Goal: Transaction & Acquisition: Book appointment/travel/reservation

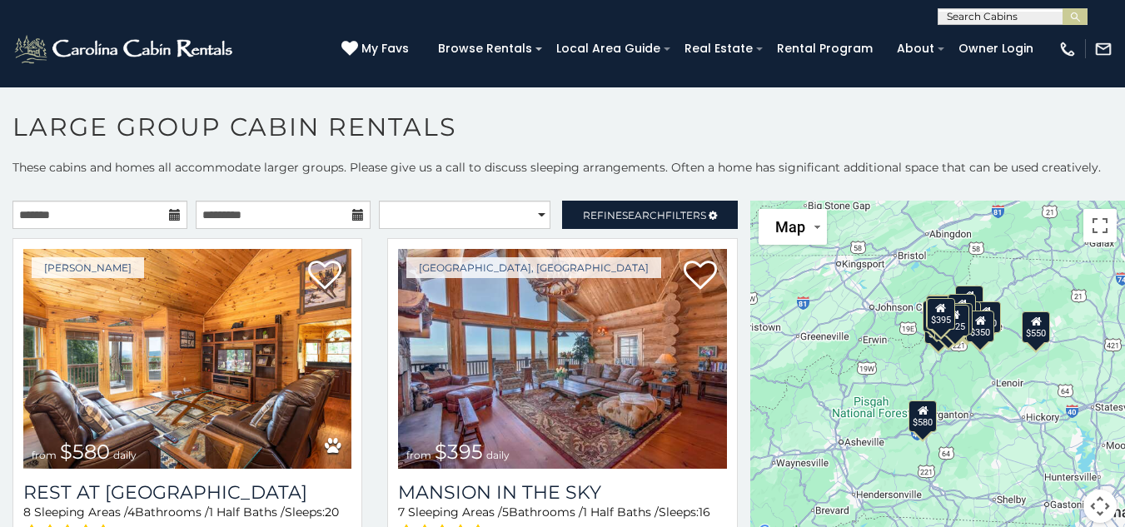
click at [172, 214] on icon at bounding box center [175, 215] width 12 height 12
click at [123, 217] on input "text" at bounding box center [99, 215] width 175 height 28
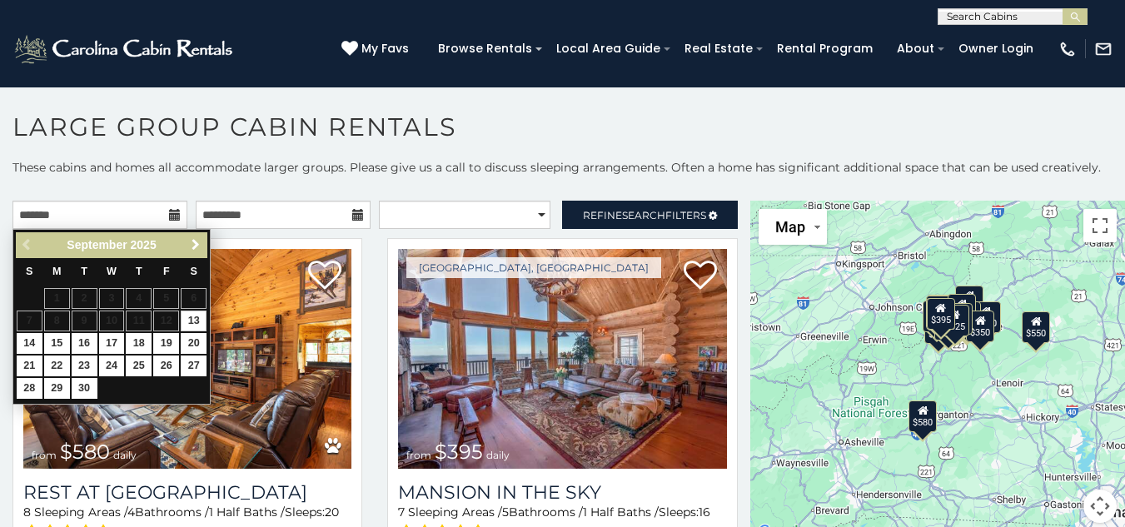
click at [193, 241] on span "Next" at bounding box center [195, 244] width 13 height 13
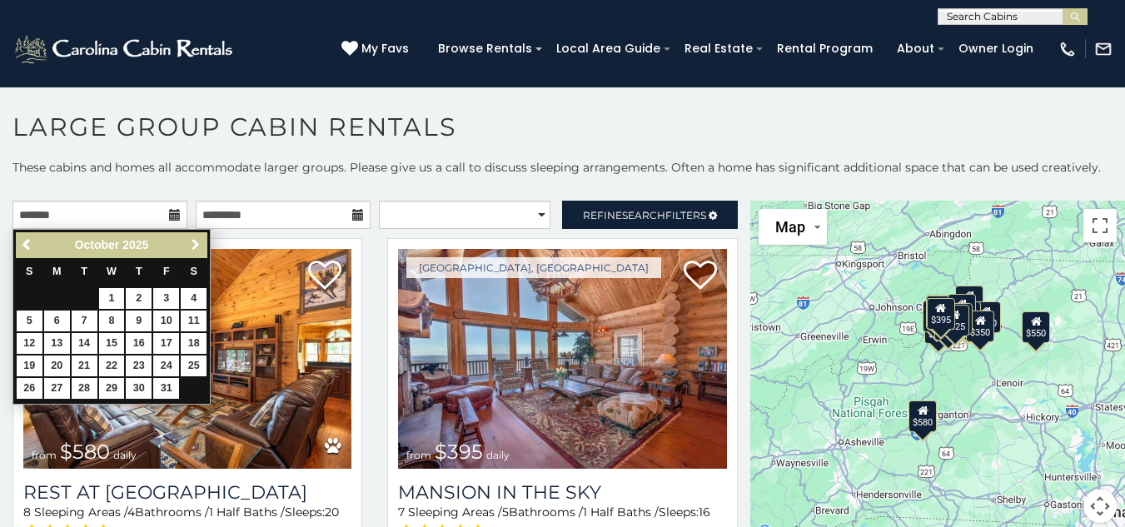
click at [193, 241] on span "Next" at bounding box center [195, 244] width 13 height 13
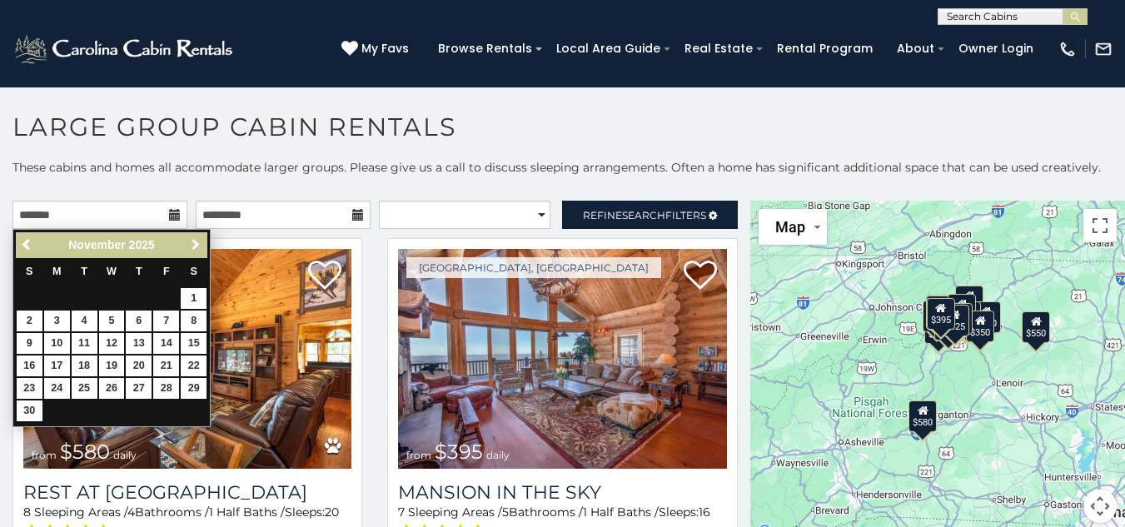
click at [193, 241] on span "Next" at bounding box center [195, 244] width 13 height 13
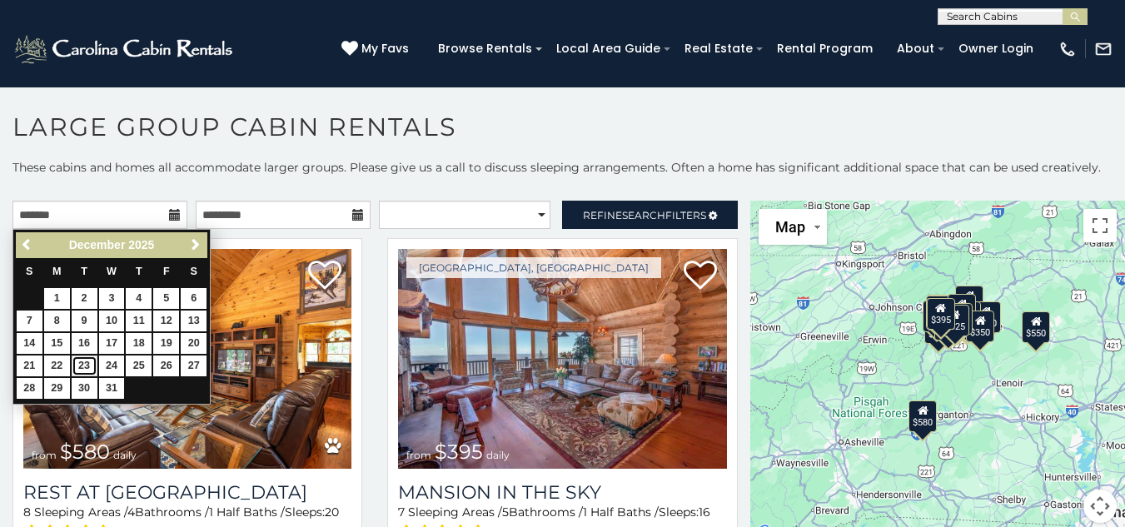
click at [93, 361] on link "23" at bounding box center [85, 366] width 26 height 21
type input "**********"
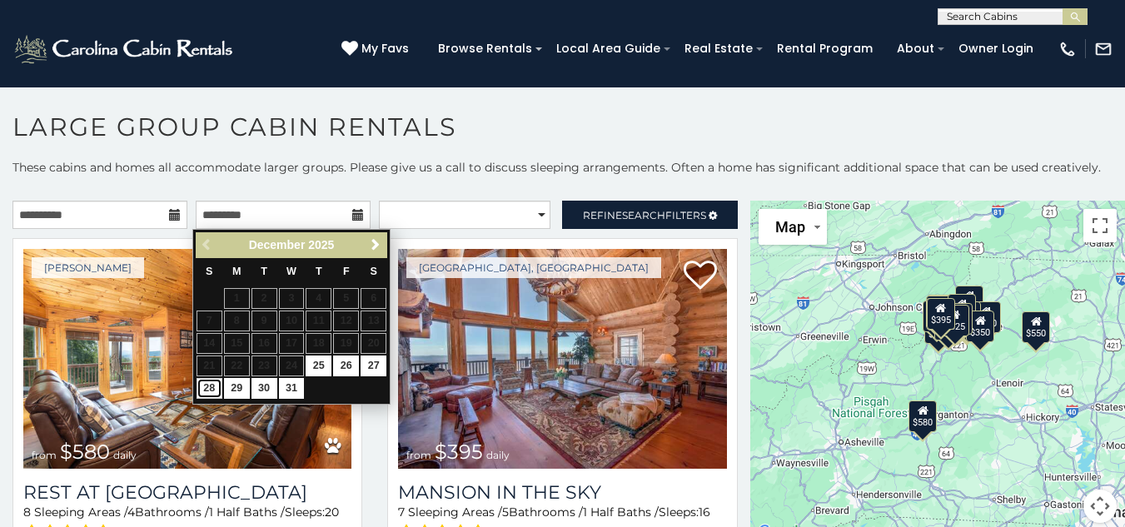
click at [212, 387] on link "28" at bounding box center [210, 388] width 26 height 21
type input "**********"
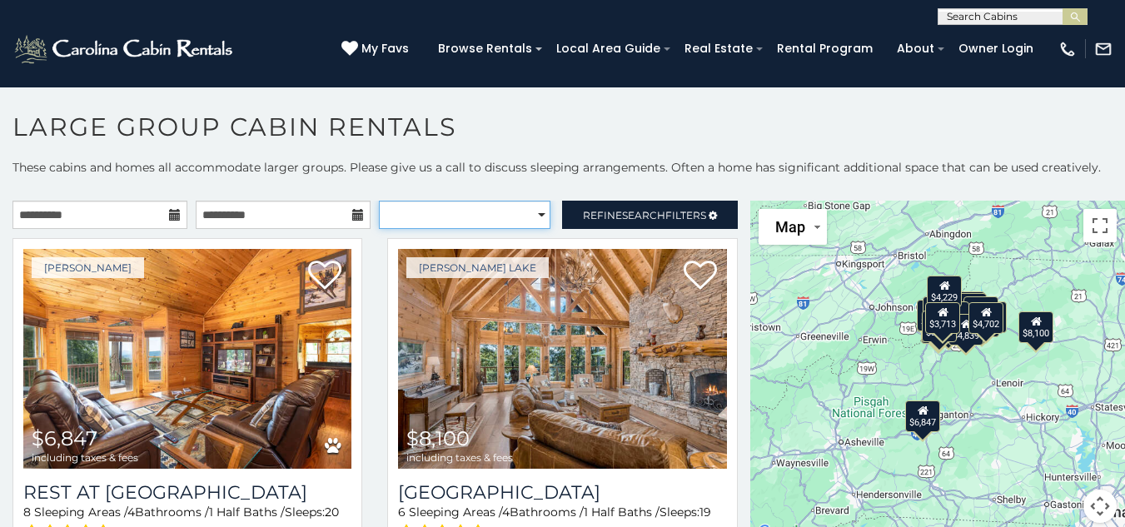
click at [530, 215] on select "**********" at bounding box center [465, 215] width 172 height 28
click at [536, 181] on p "These cabins and homes all accommodate larger groups. Please give us a call to …" at bounding box center [562, 175] width 1125 height 33
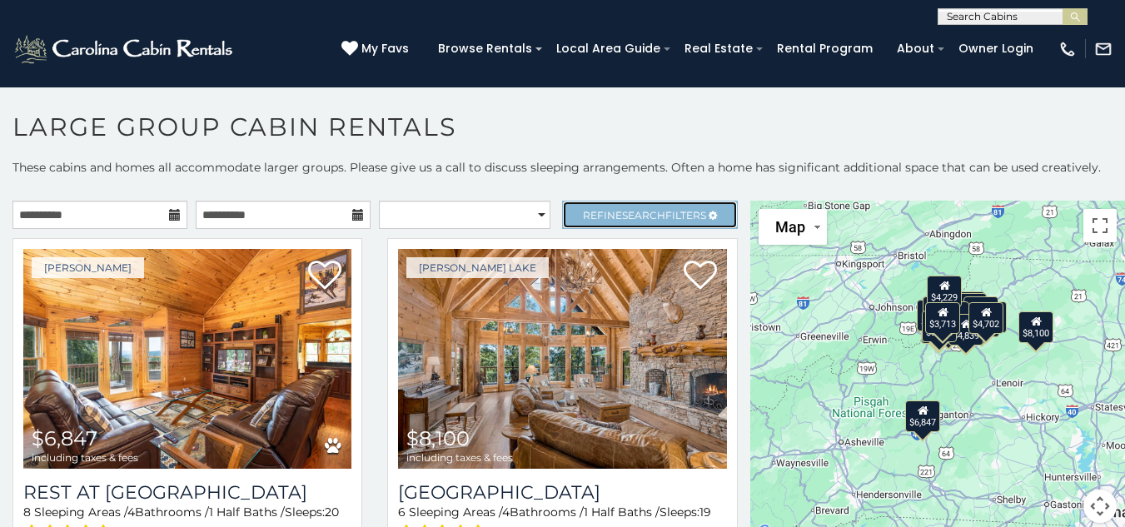
click at [634, 209] on span "Search" at bounding box center [643, 215] width 43 height 12
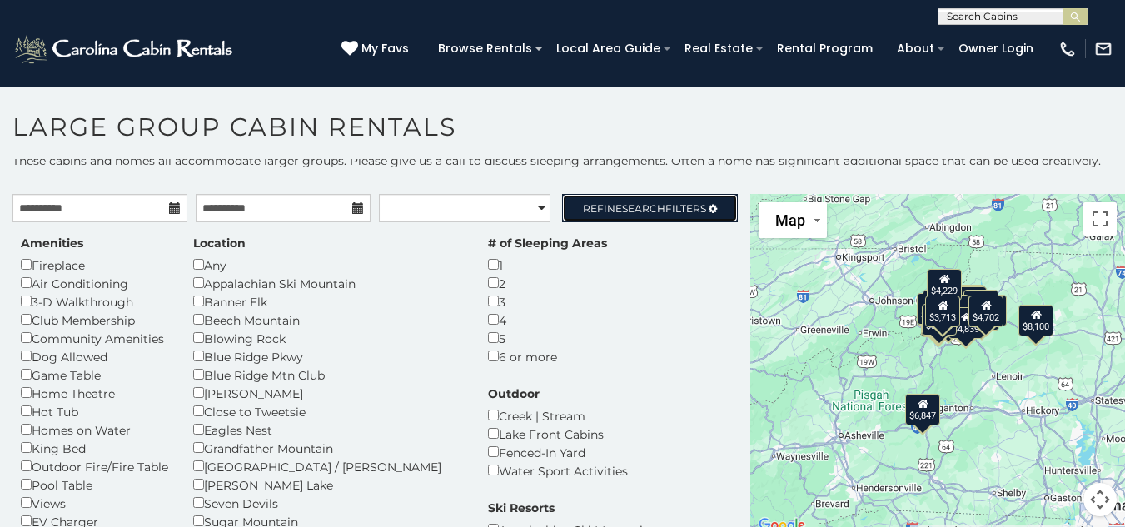
scroll to position [9, 0]
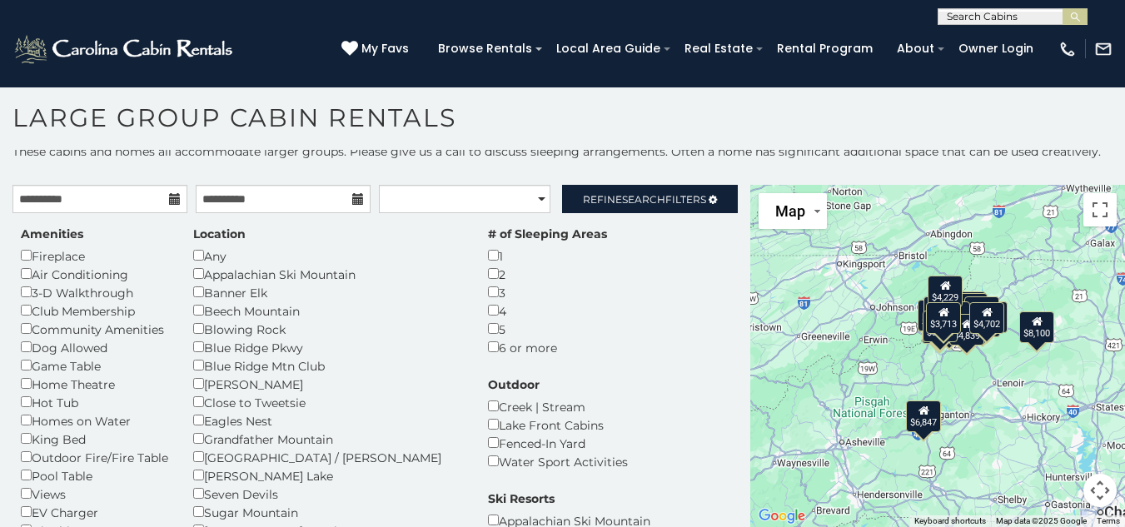
drag, startPoint x: 747, startPoint y: 211, endPoint x: 749, endPoint y: 229, distance: 18.4
click at [750, 229] on div "$6,847 $8,100 $6,065 $6,553 $6,641 $4,496 $5,113 $12,149 $9,616 $13,348 $8,161 …" at bounding box center [937, 356] width 375 height 342
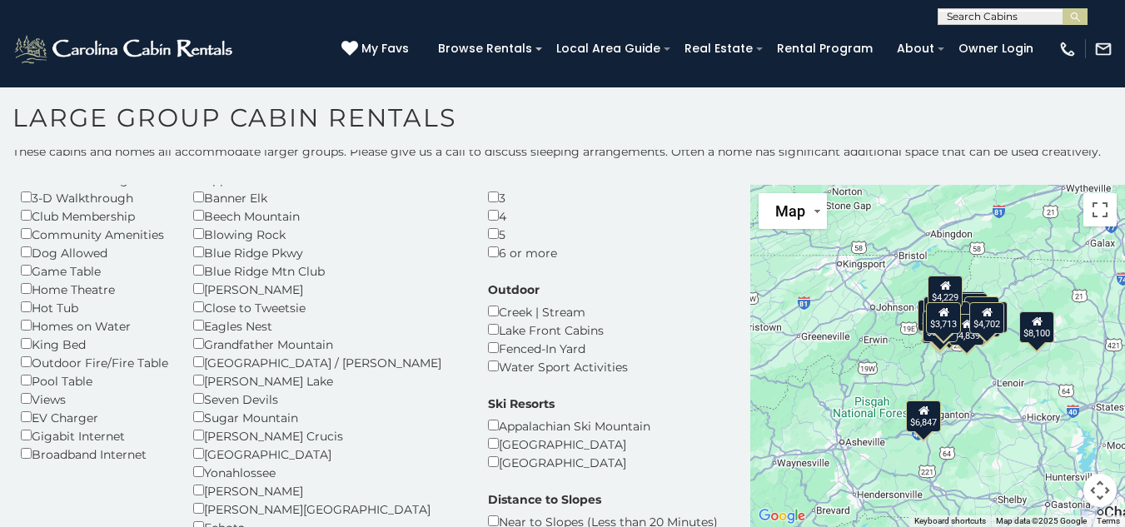
scroll to position [253, 0]
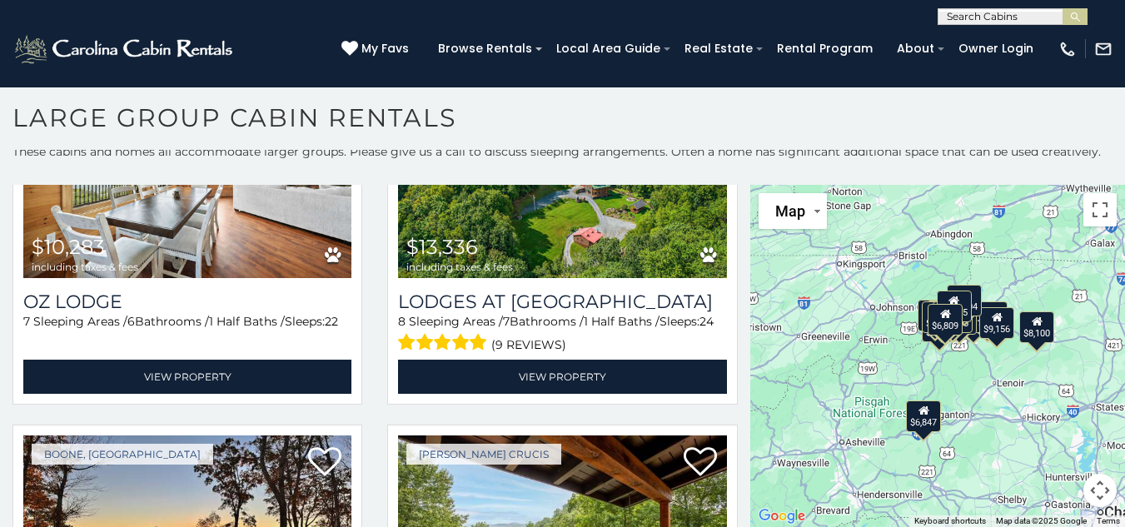
scroll to position [2553, 0]
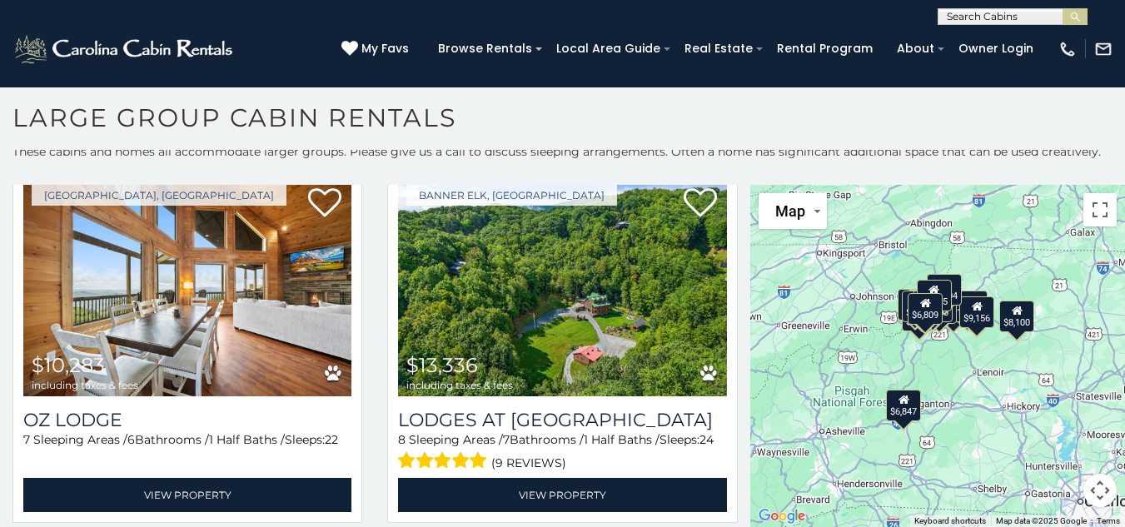
drag, startPoint x: 760, startPoint y: 452, endPoint x: 738, endPoint y: 441, distance: 25.0
click at [738, 185] on main "**********" at bounding box center [562, 185] width 1125 height 0
drag, startPoint x: 735, startPoint y: 447, endPoint x: 737, endPoint y: 484, distance: 36.7
click at [737, 484] on div "**********" at bounding box center [375, 356] width 750 height 342
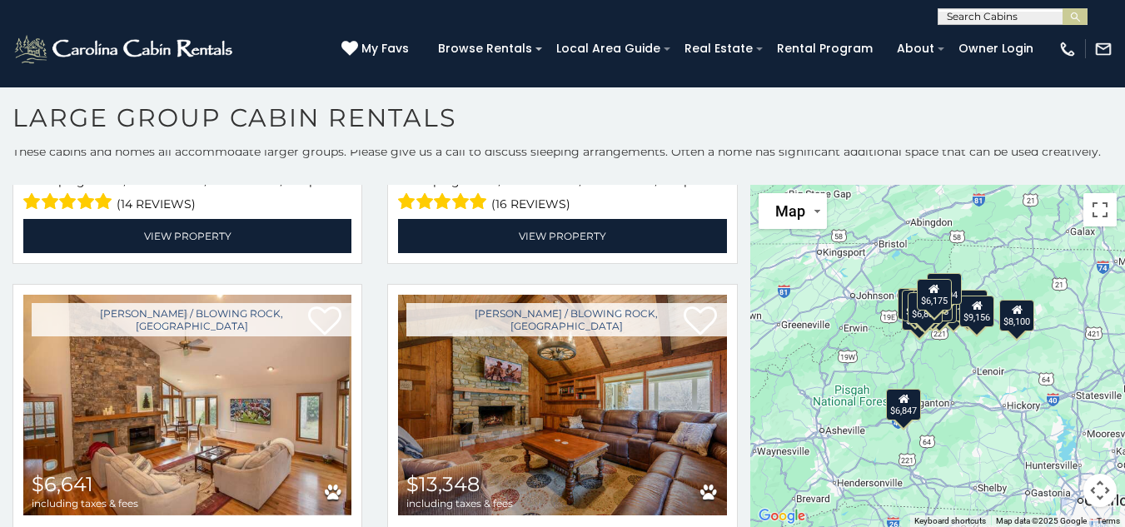
scroll to position [905, 0]
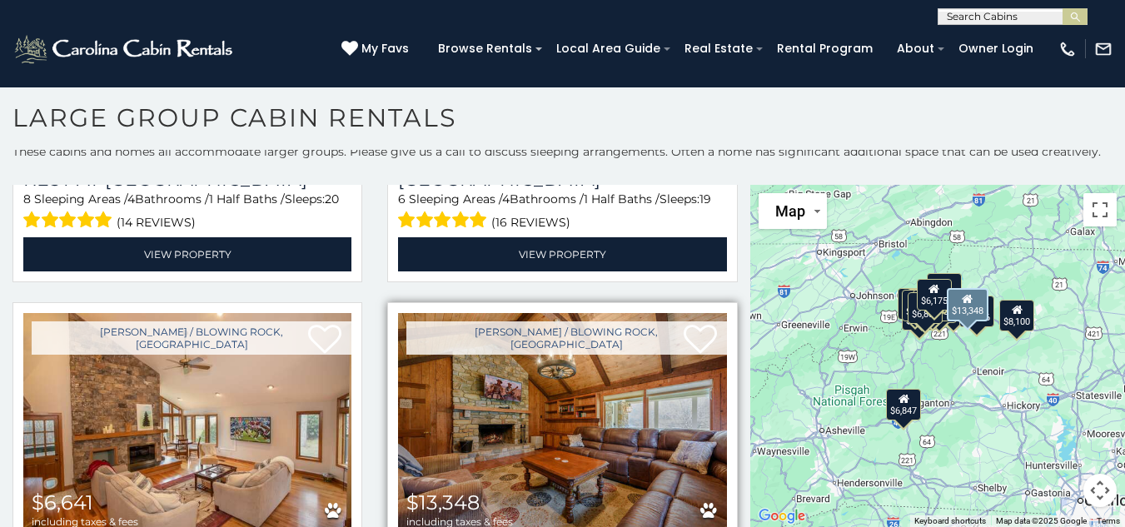
click at [628, 313] on img at bounding box center [562, 423] width 328 height 220
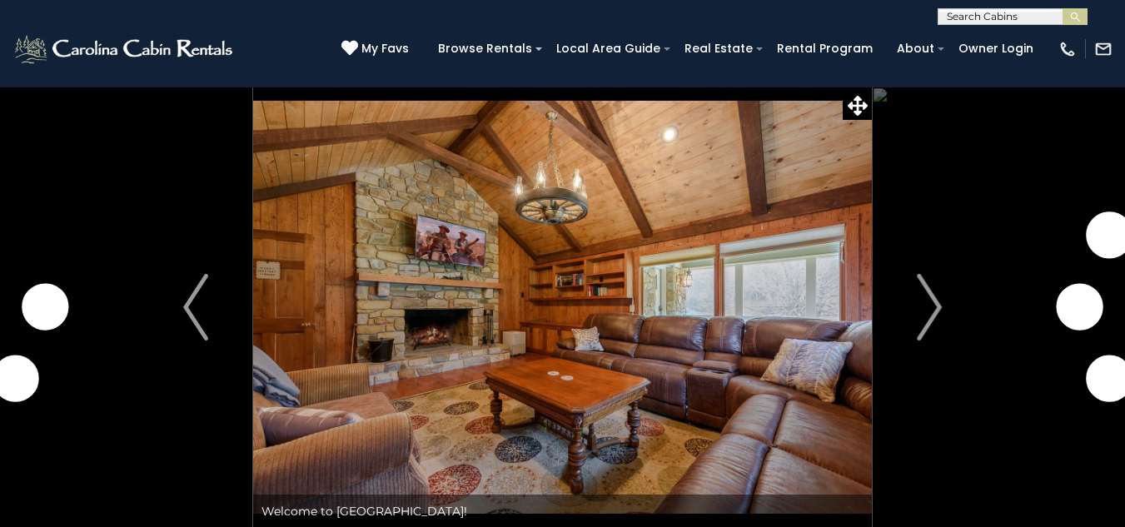
click at [938, 296] on img "Next" at bounding box center [929, 307] width 25 height 67
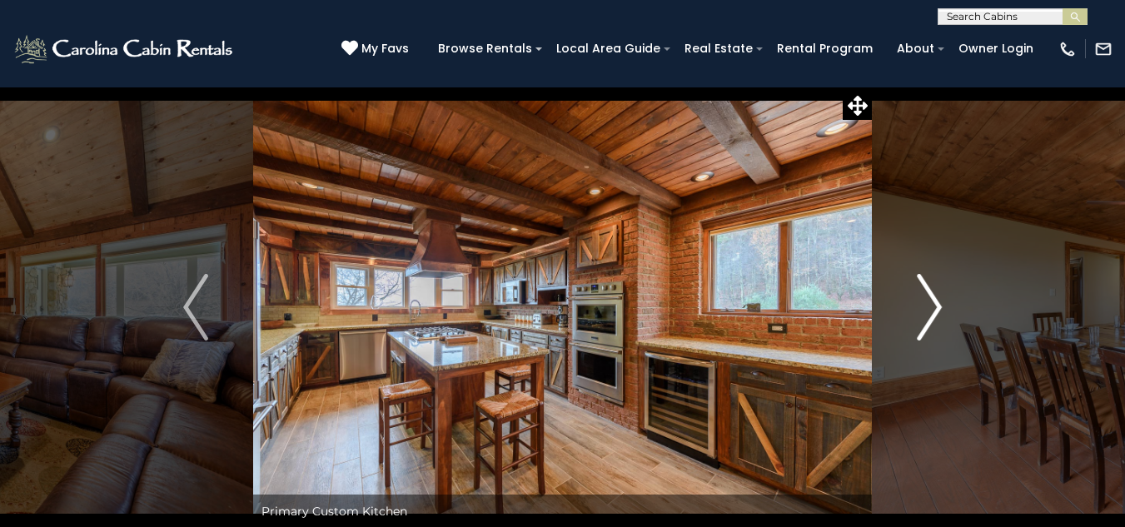
click at [935, 310] on img "Next" at bounding box center [929, 307] width 25 height 67
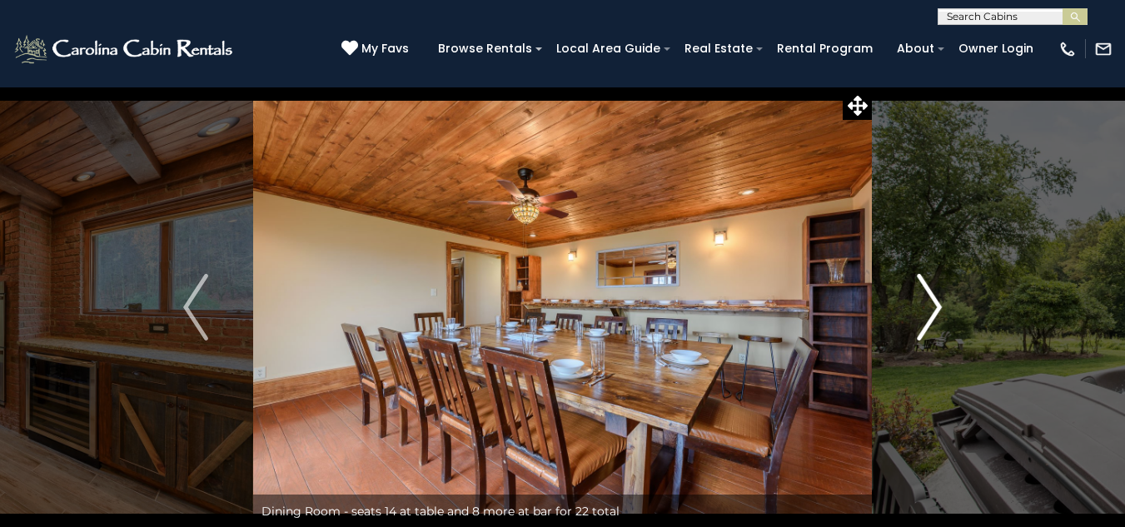
click at [935, 310] on img "Next" at bounding box center [929, 307] width 25 height 67
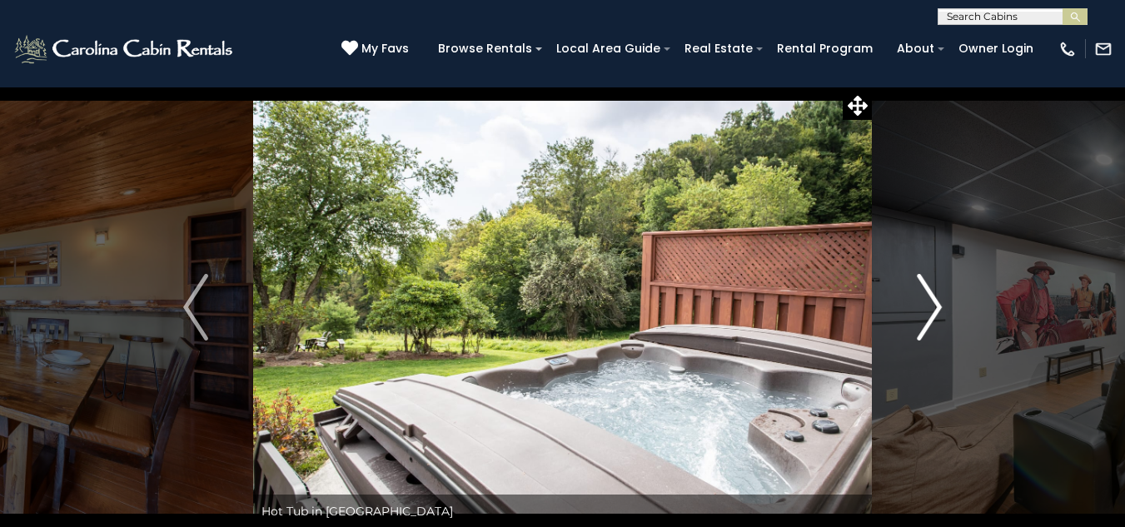
click at [935, 310] on img "Next" at bounding box center [929, 307] width 25 height 67
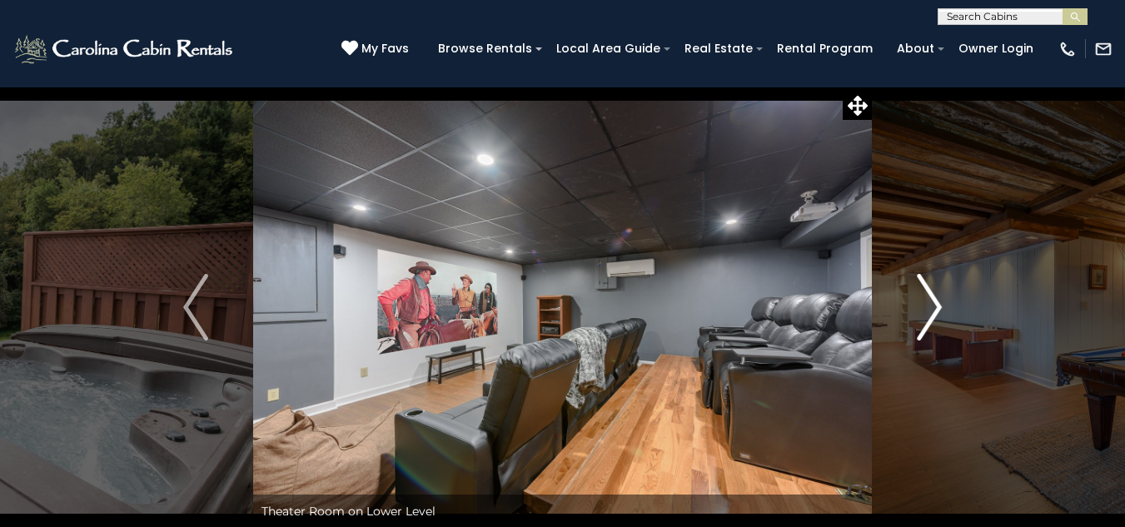
click at [935, 310] on img "Next" at bounding box center [929, 307] width 25 height 67
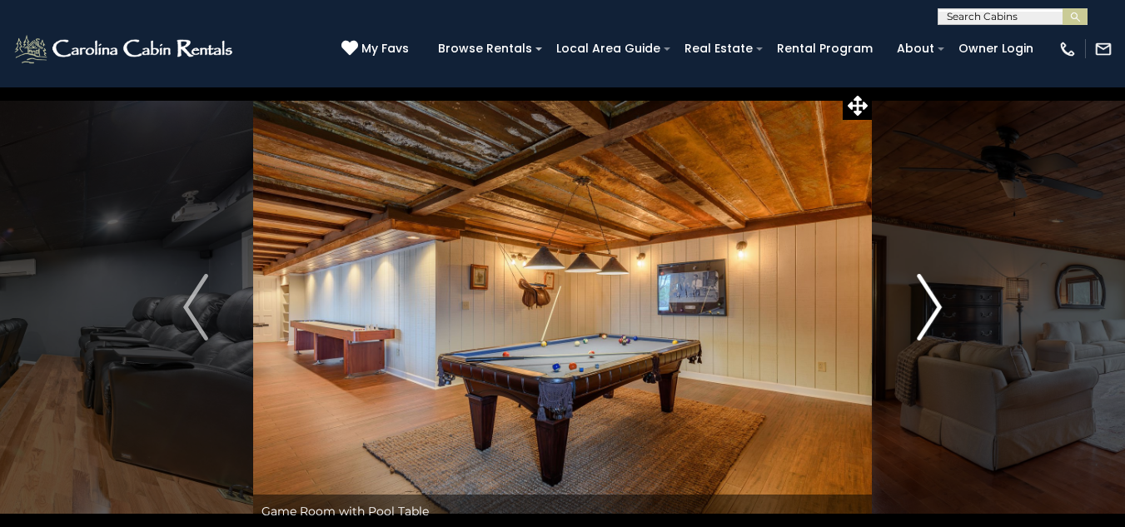
click at [935, 310] on img "Next" at bounding box center [929, 307] width 25 height 67
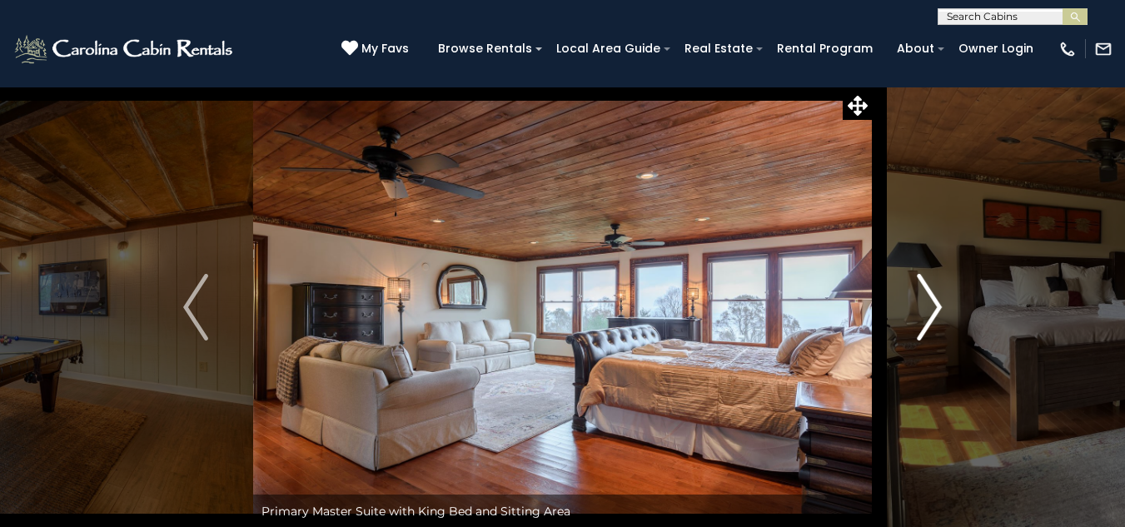
click at [935, 310] on img "Next" at bounding box center [929, 307] width 25 height 67
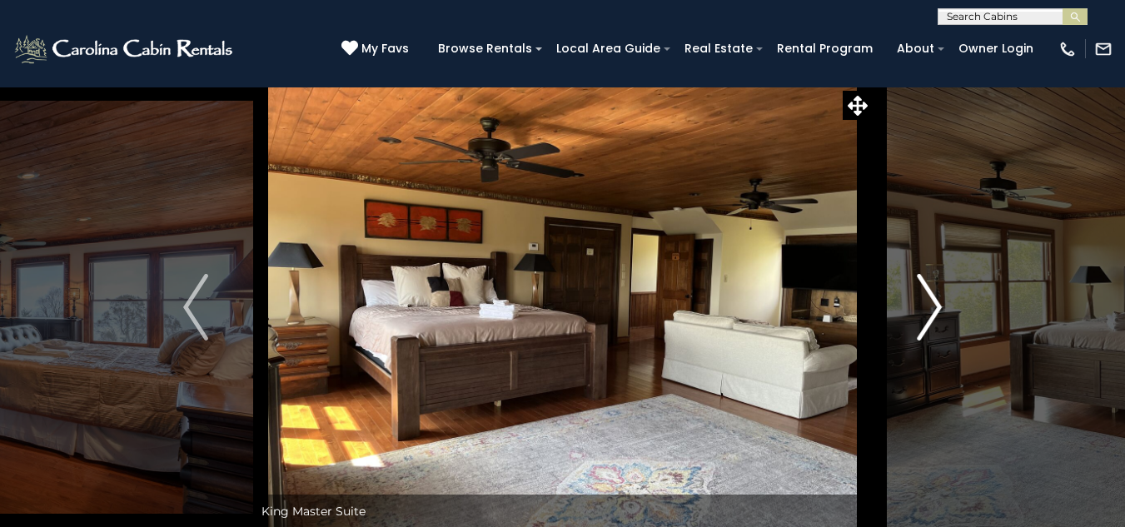
click at [935, 310] on img "Next" at bounding box center [929, 307] width 25 height 67
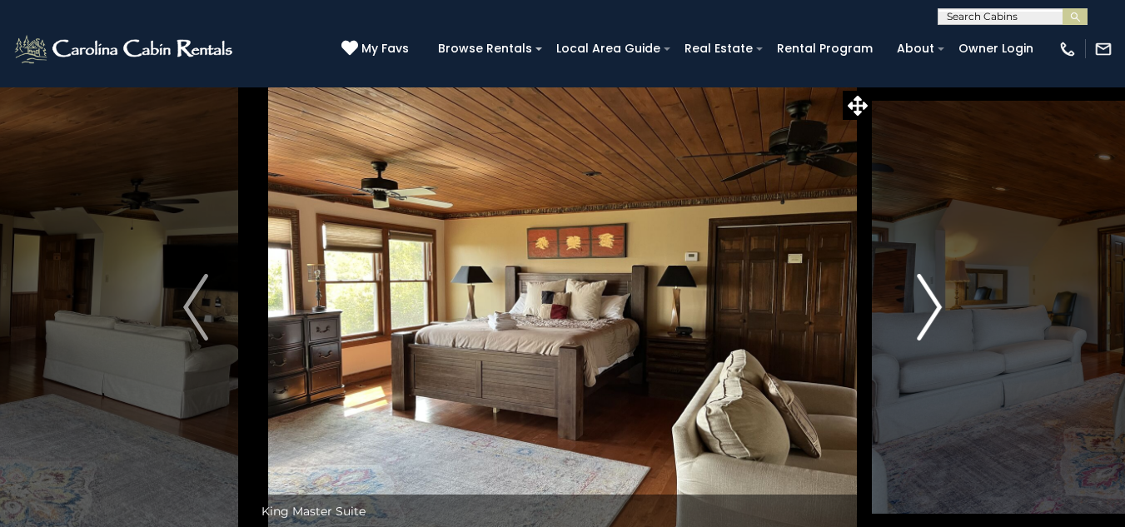
click at [935, 310] on img "Next" at bounding box center [929, 307] width 25 height 67
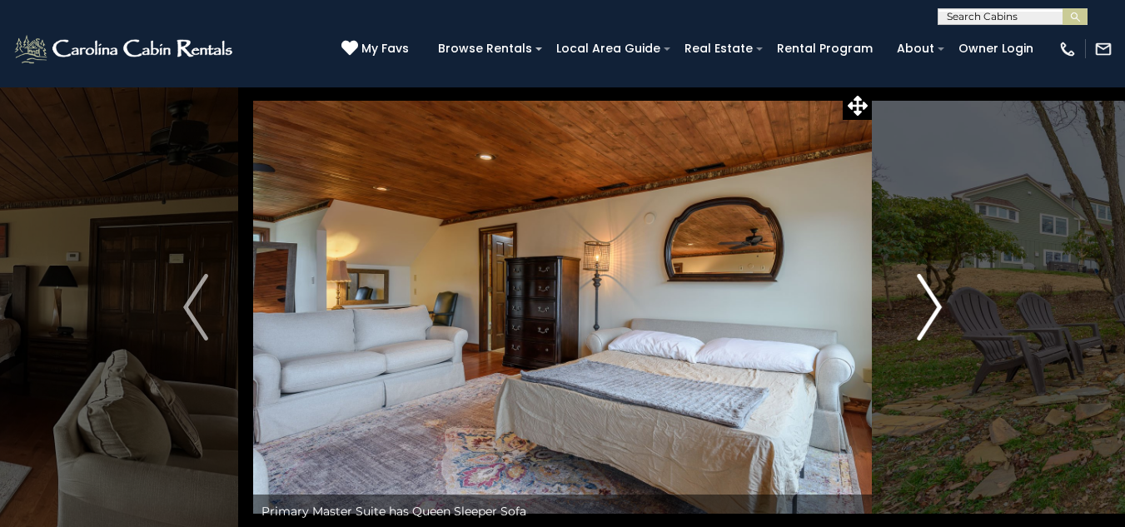
click at [935, 310] on img "Next" at bounding box center [929, 307] width 25 height 67
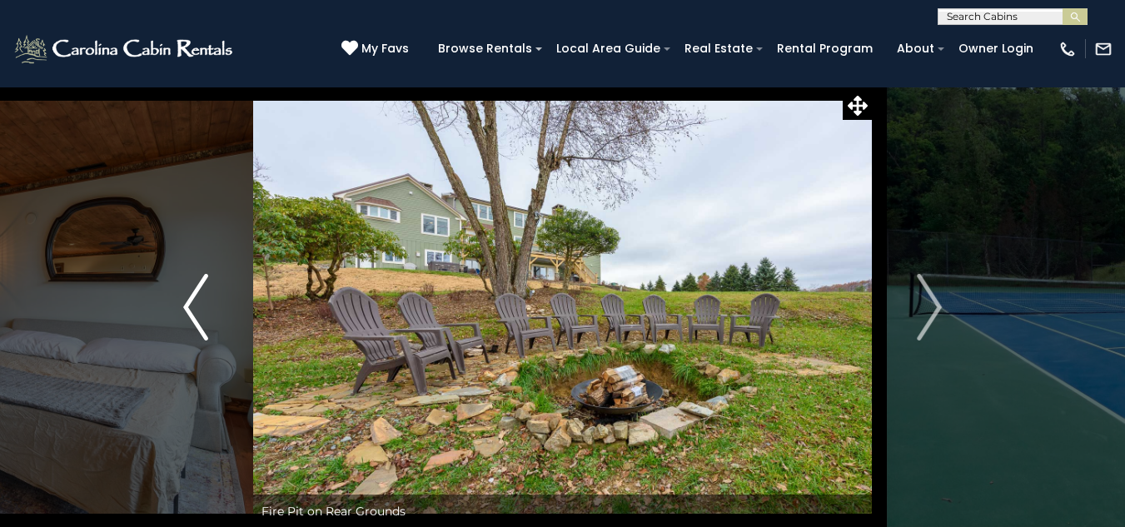
click at [187, 308] on img "Previous" at bounding box center [195, 307] width 25 height 67
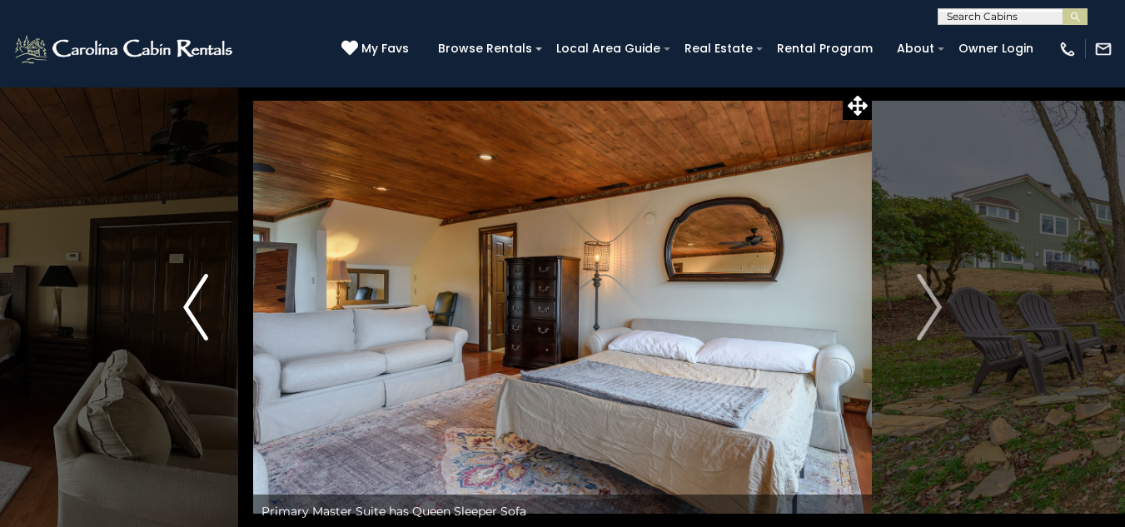
click at [187, 308] on img "Previous" at bounding box center [195, 307] width 25 height 67
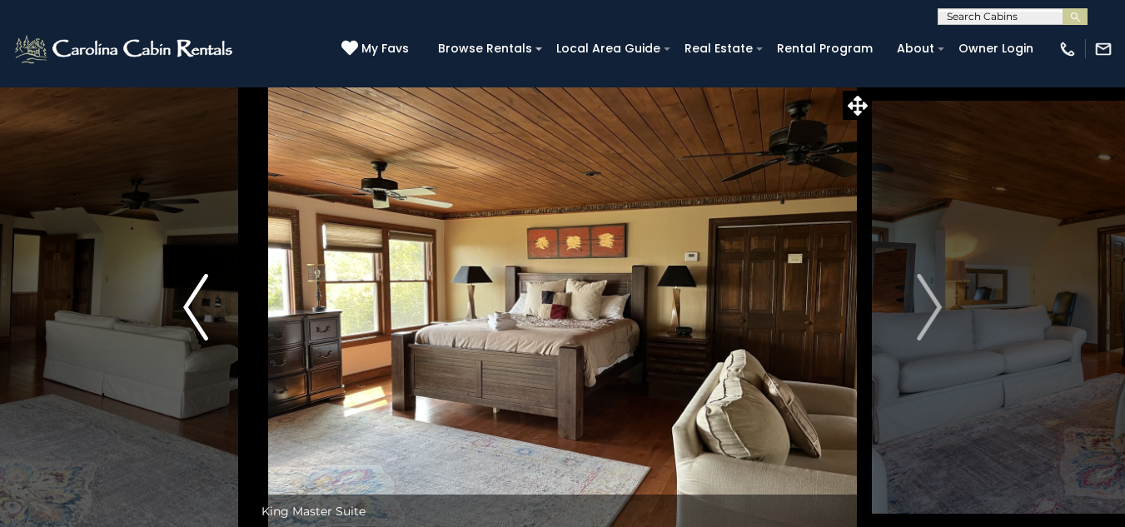
click at [187, 308] on img "Previous" at bounding box center [195, 307] width 25 height 67
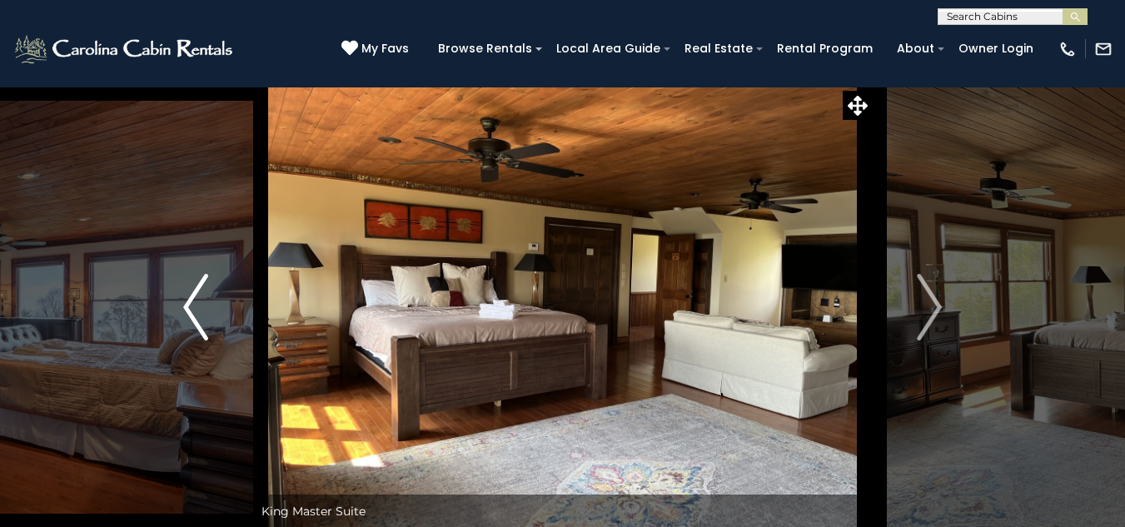
click at [187, 308] on img "Previous" at bounding box center [195, 307] width 25 height 67
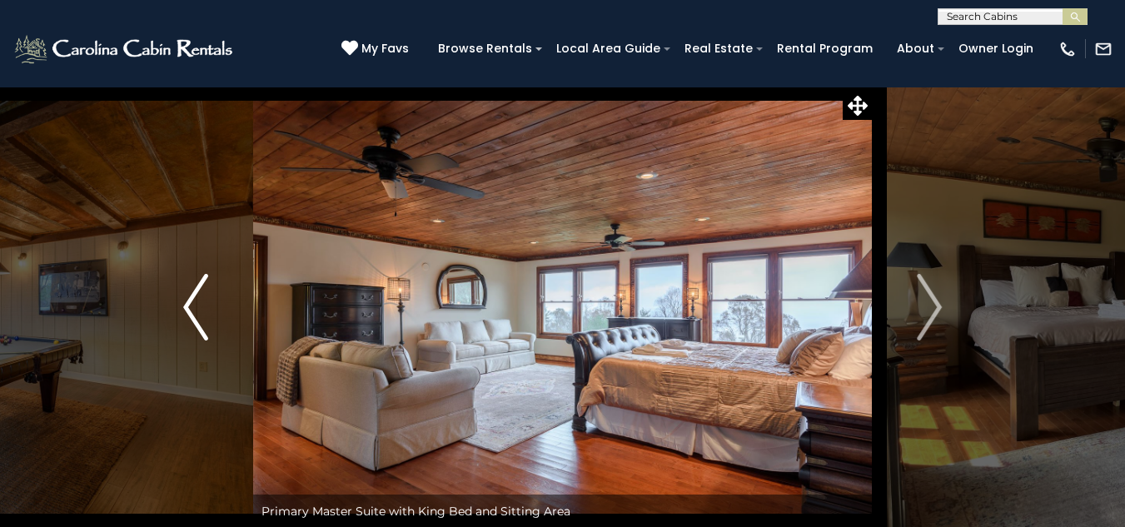
click at [187, 308] on img "Previous" at bounding box center [195, 307] width 25 height 67
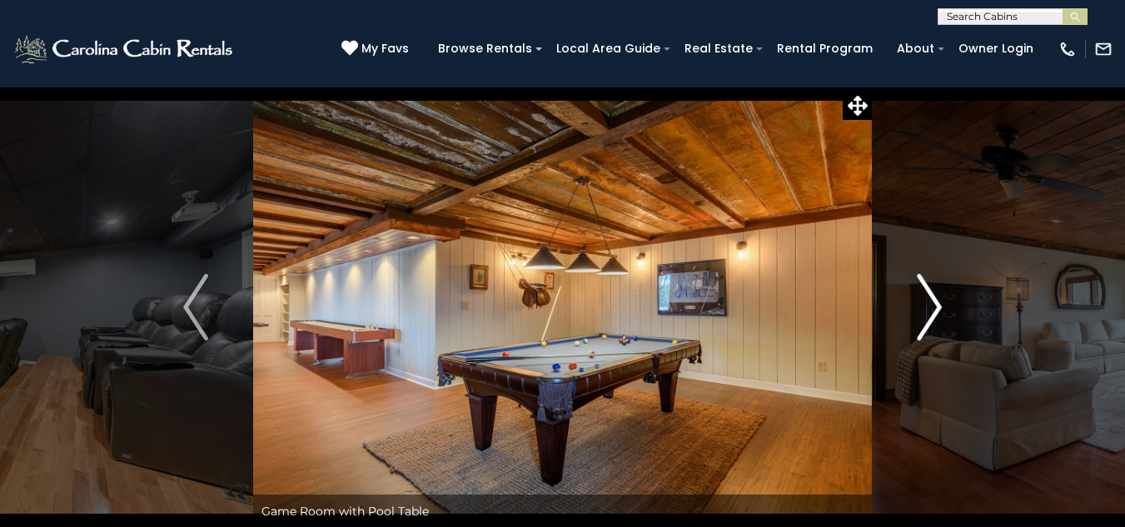
click at [939, 307] on img "Next" at bounding box center [929, 307] width 25 height 67
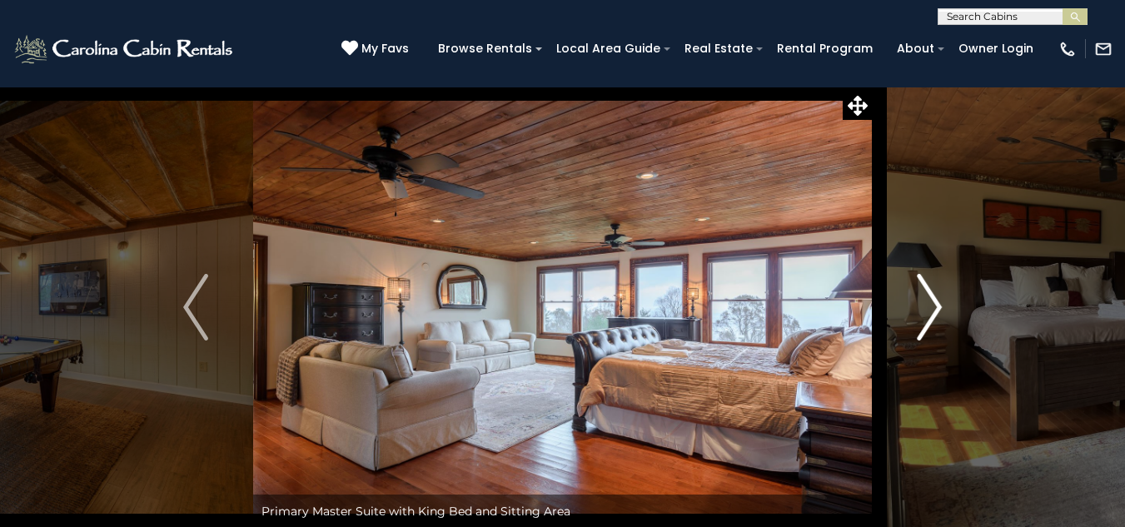
click at [939, 307] on img "Next" at bounding box center [929, 307] width 25 height 67
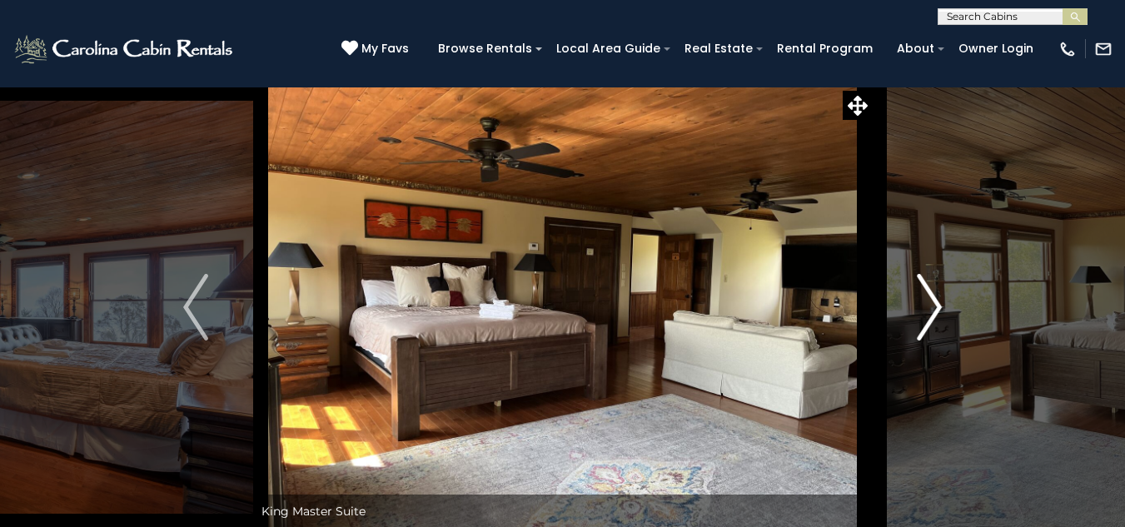
click at [939, 309] on img "Next" at bounding box center [929, 307] width 25 height 67
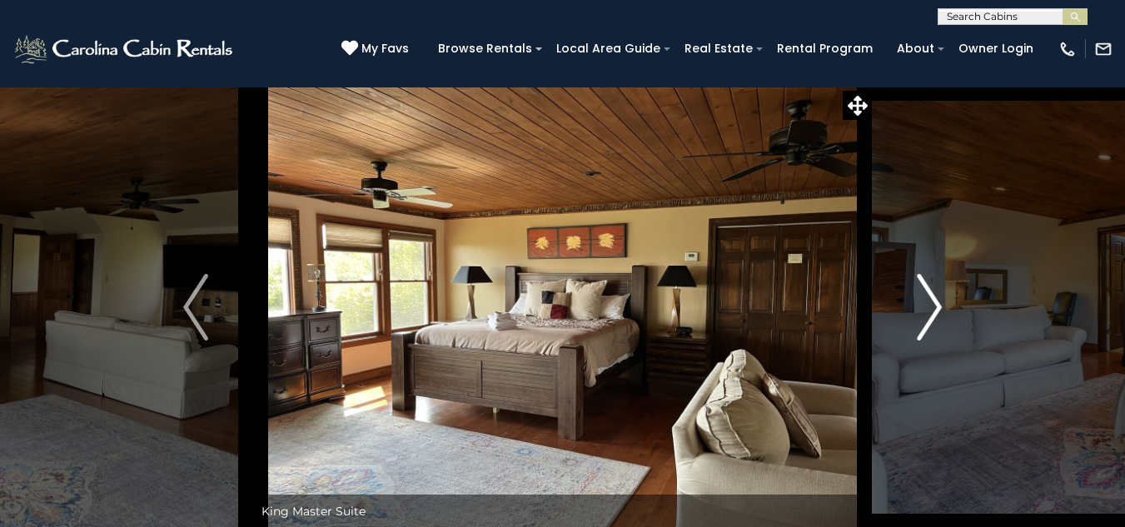
click at [939, 309] on img "Next" at bounding box center [929, 307] width 25 height 67
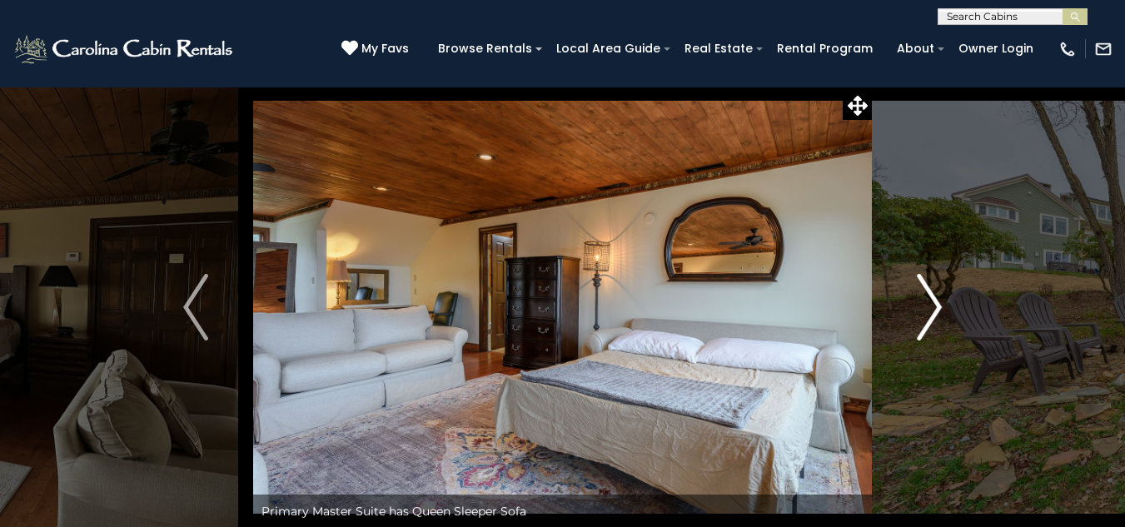
click at [939, 309] on img "Next" at bounding box center [929, 307] width 25 height 67
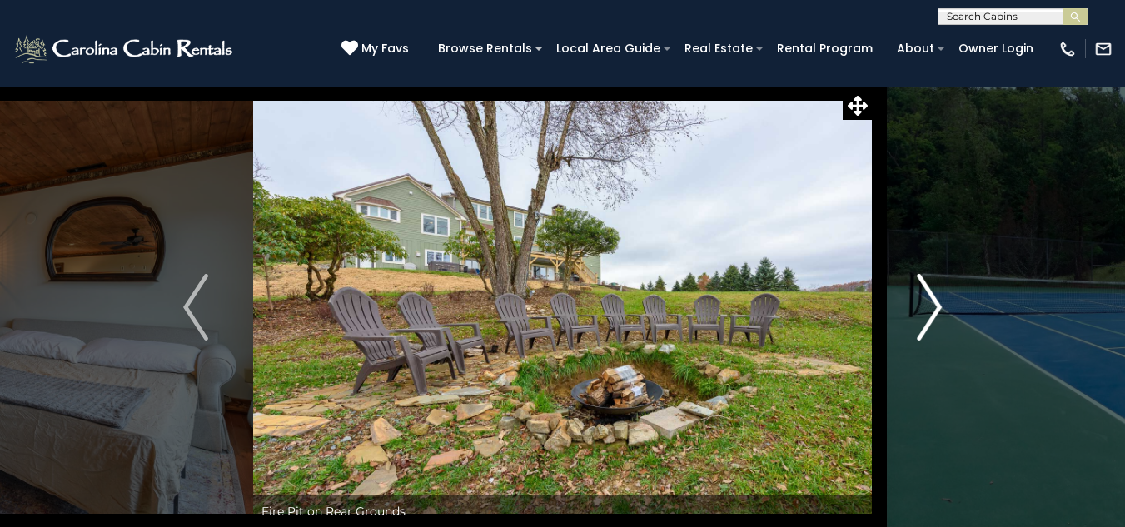
click at [938, 308] on img "Next" at bounding box center [929, 307] width 25 height 67
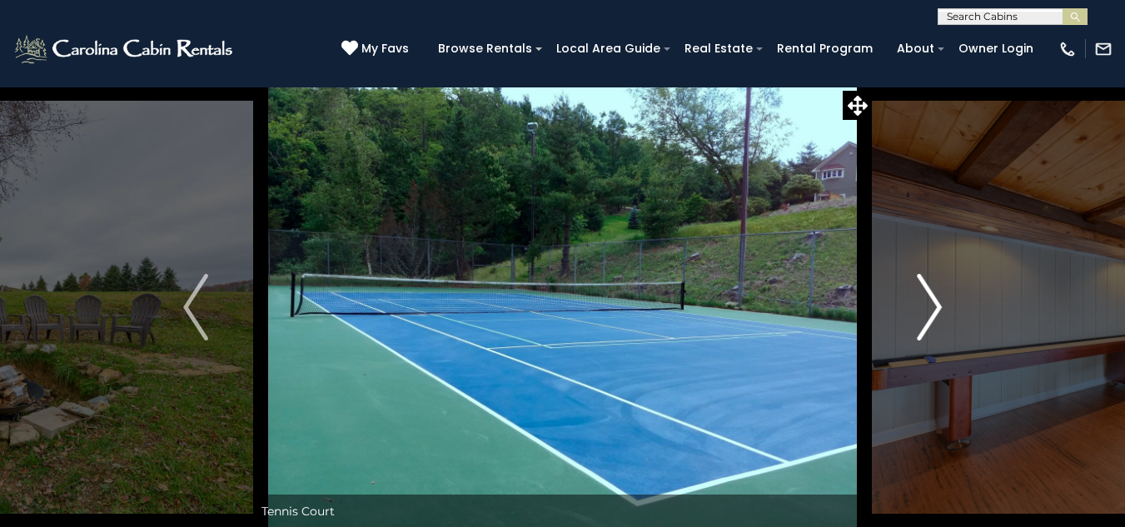
click at [938, 308] on img "Next" at bounding box center [929, 307] width 25 height 67
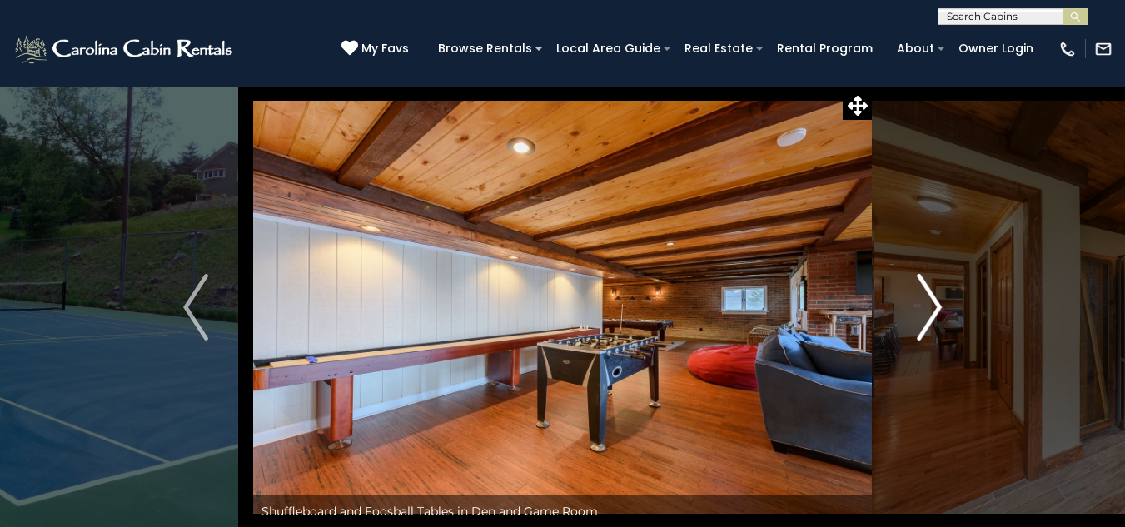
click at [938, 307] on img "Next" at bounding box center [929, 307] width 25 height 67
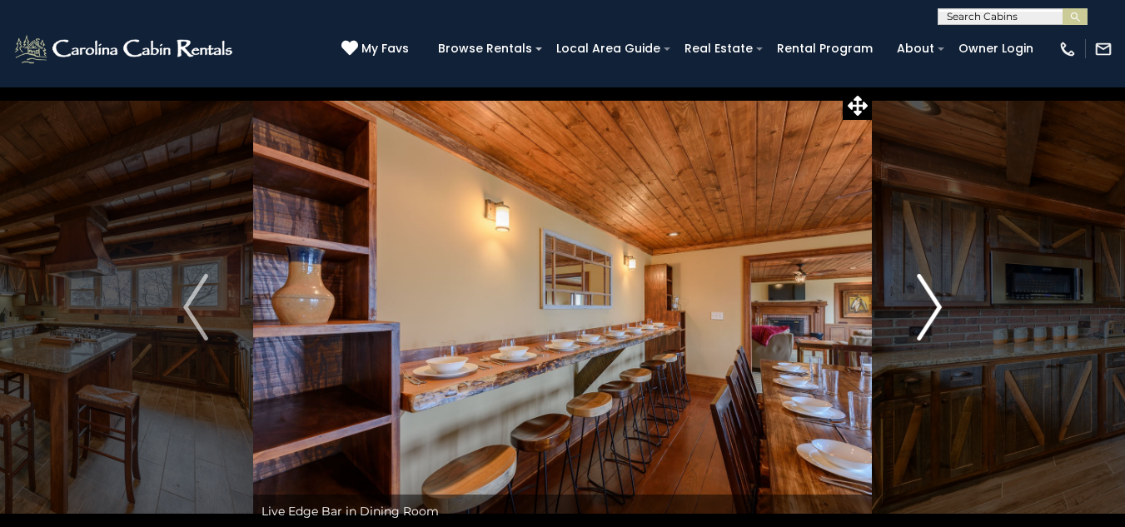
click at [938, 307] on img "Next" at bounding box center [929, 307] width 25 height 67
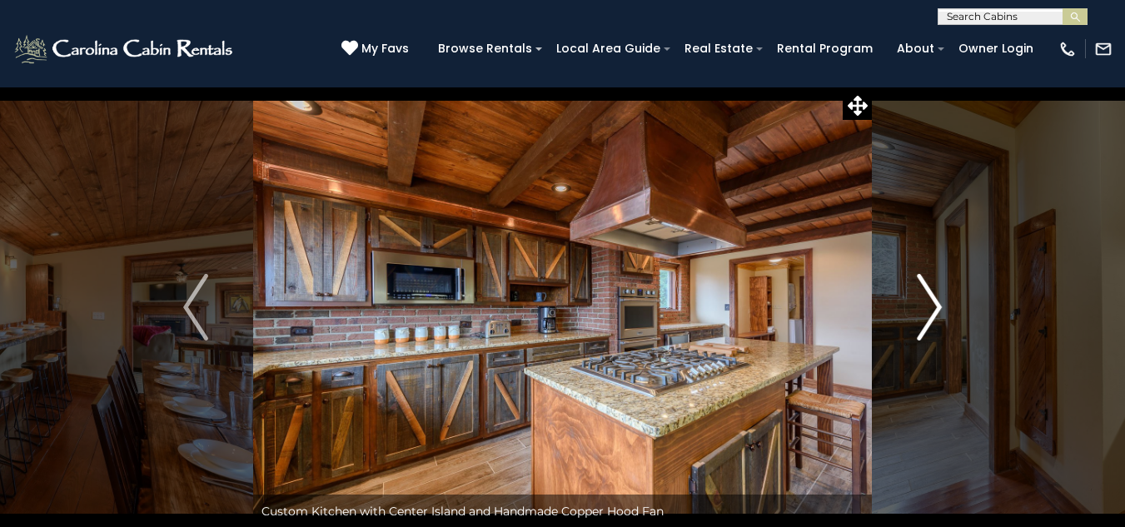
click at [938, 307] on img "Next" at bounding box center [929, 307] width 25 height 67
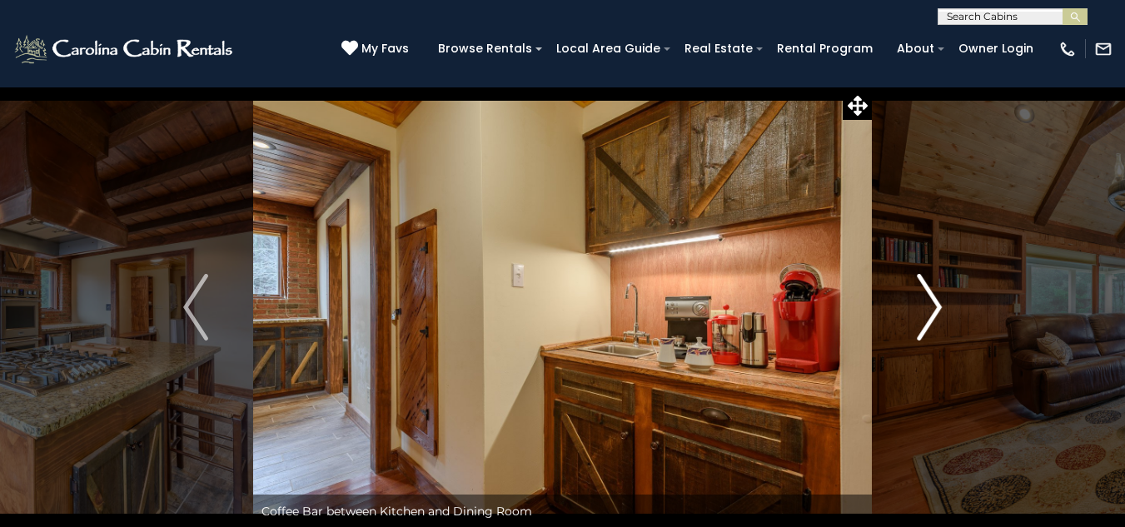
click at [936, 304] on img "Next" at bounding box center [929, 307] width 25 height 67
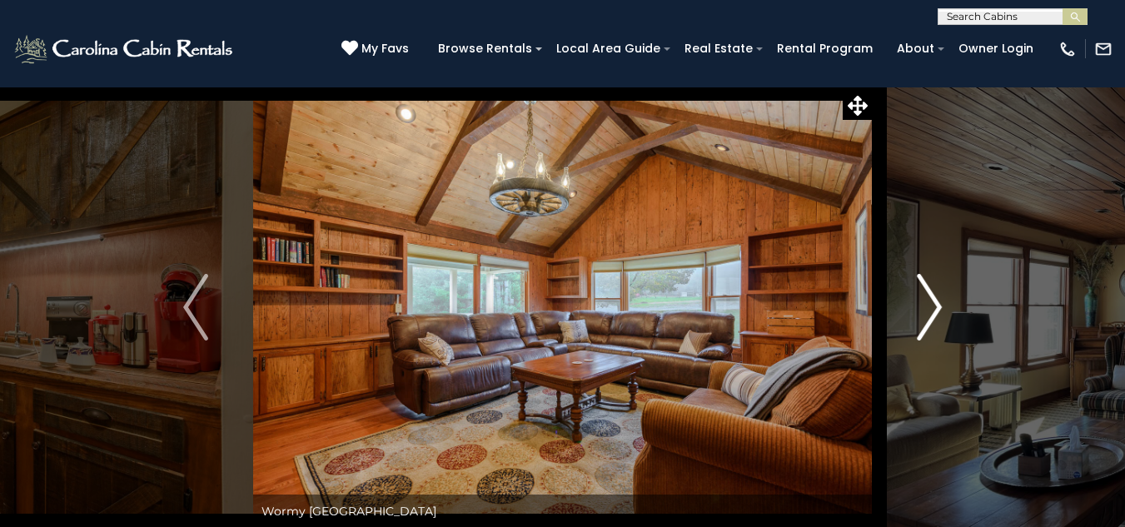
click at [941, 314] on img "Next" at bounding box center [929, 307] width 25 height 67
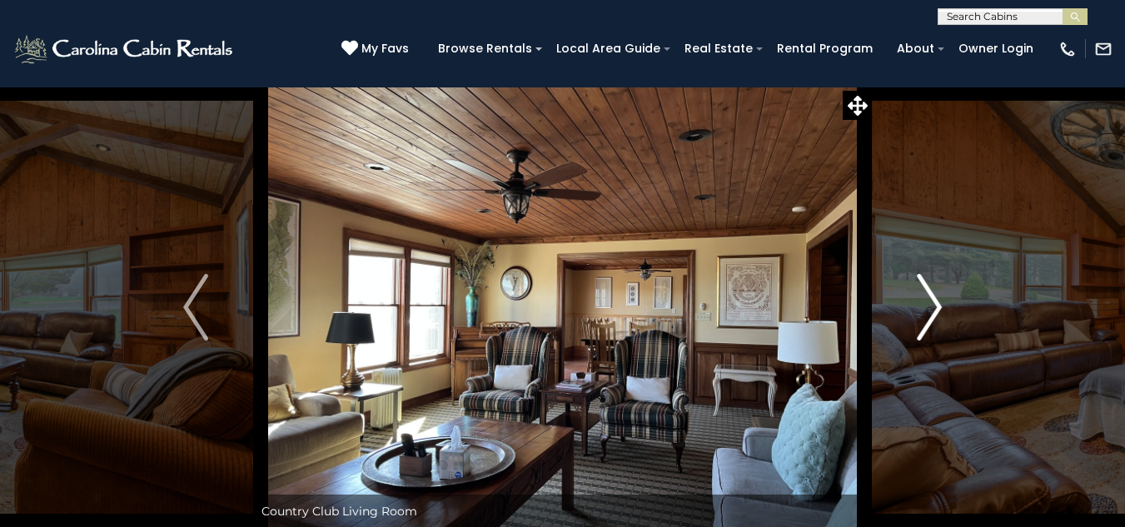
click at [941, 314] on img "Next" at bounding box center [929, 307] width 25 height 67
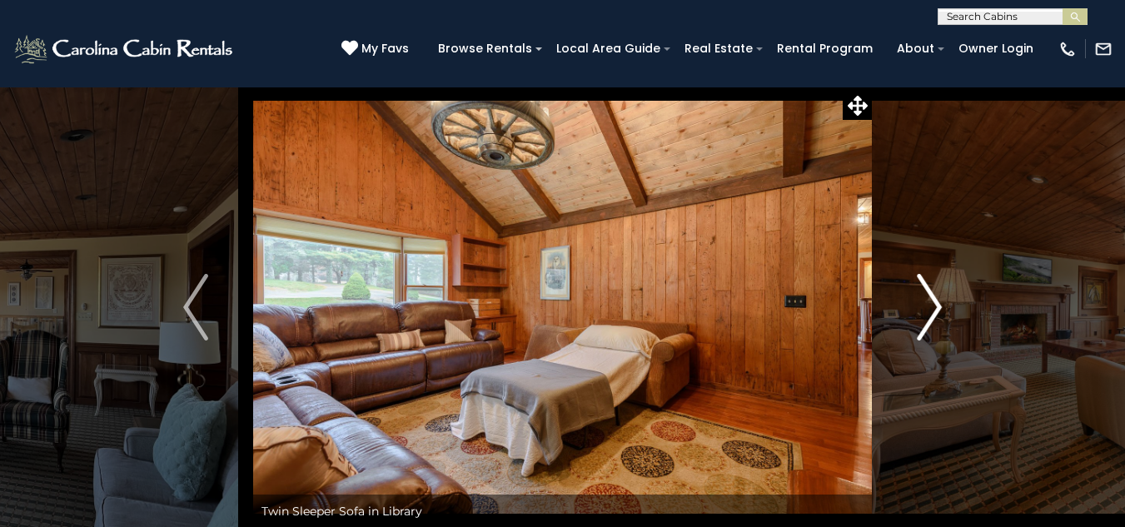
click at [941, 314] on img "Next" at bounding box center [929, 307] width 25 height 67
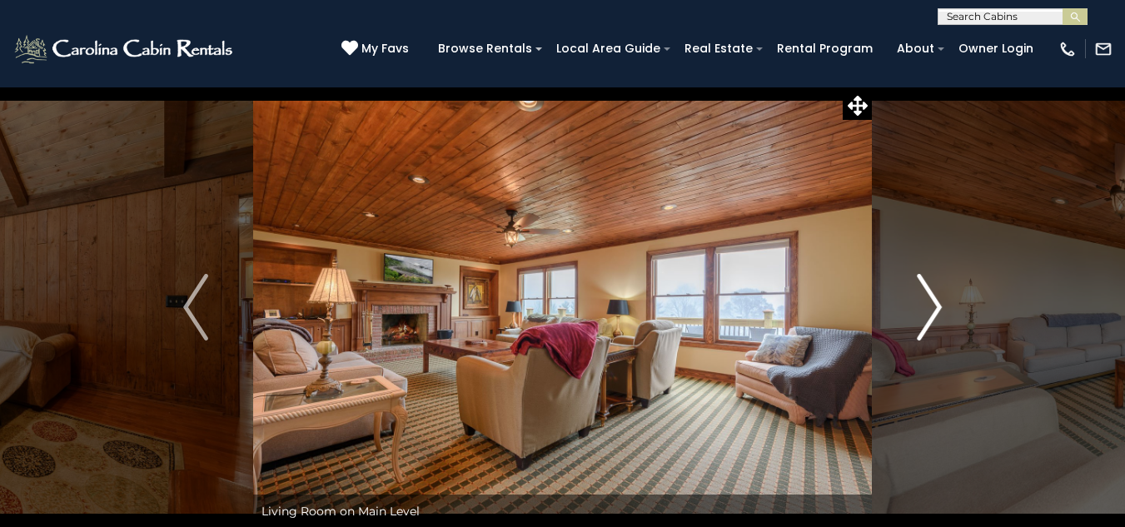
click at [941, 314] on img "Next" at bounding box center [929, 307] width 25 height 67
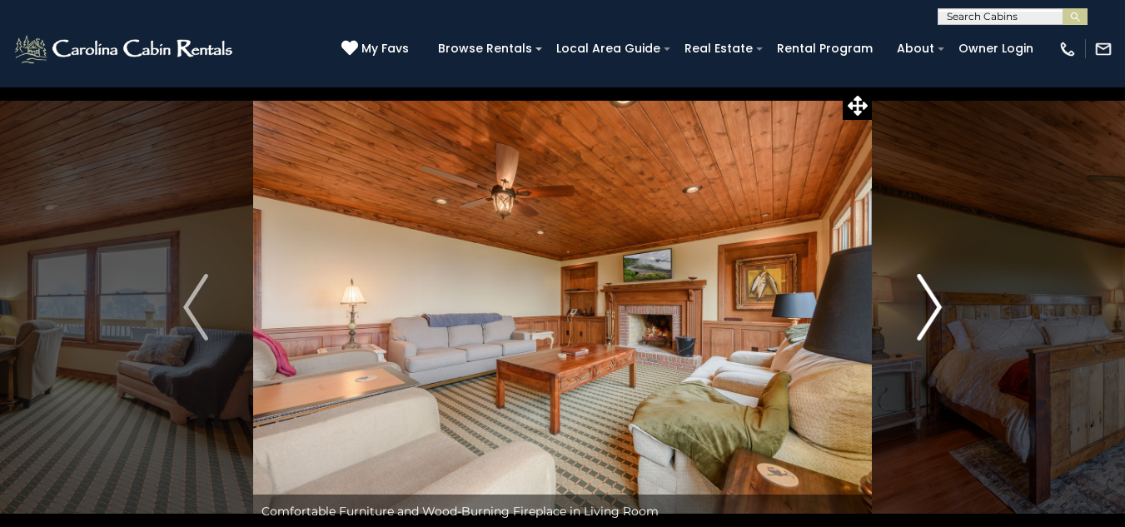
click at [939, 314] on img "Next" at bounding box center [929, 307] width 25 height 67
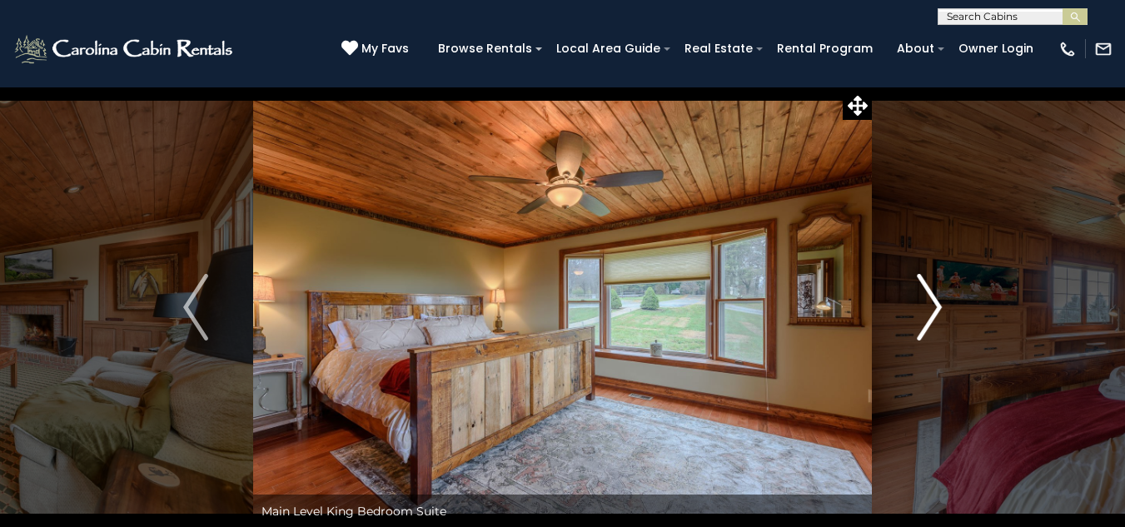
click at [939, 314] on img "Next" at bounding box center [929, 307] width 25 height 67
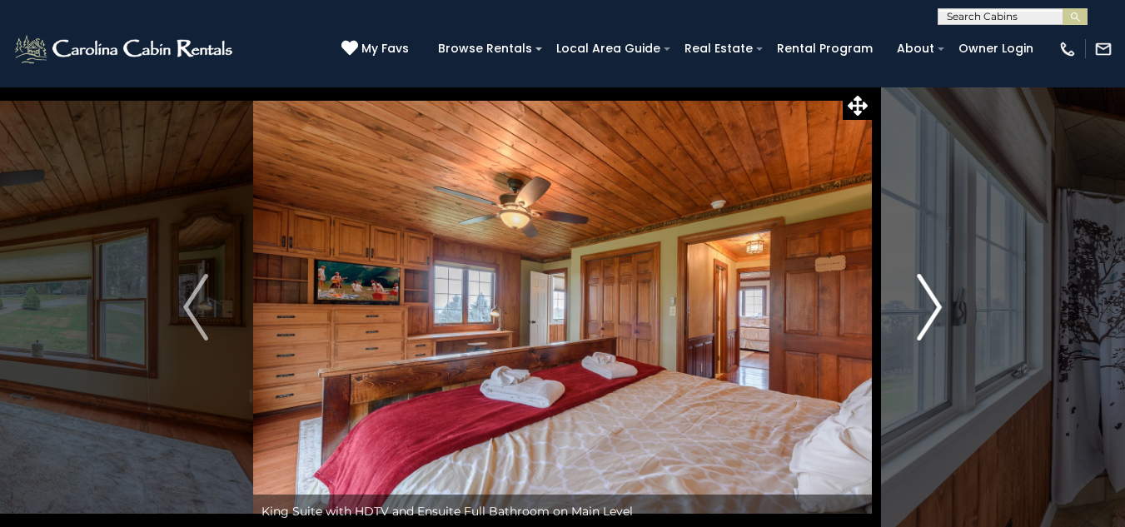
click at [939, 314] on img "Next" at bounding box center [929, 307] width 25 height 67
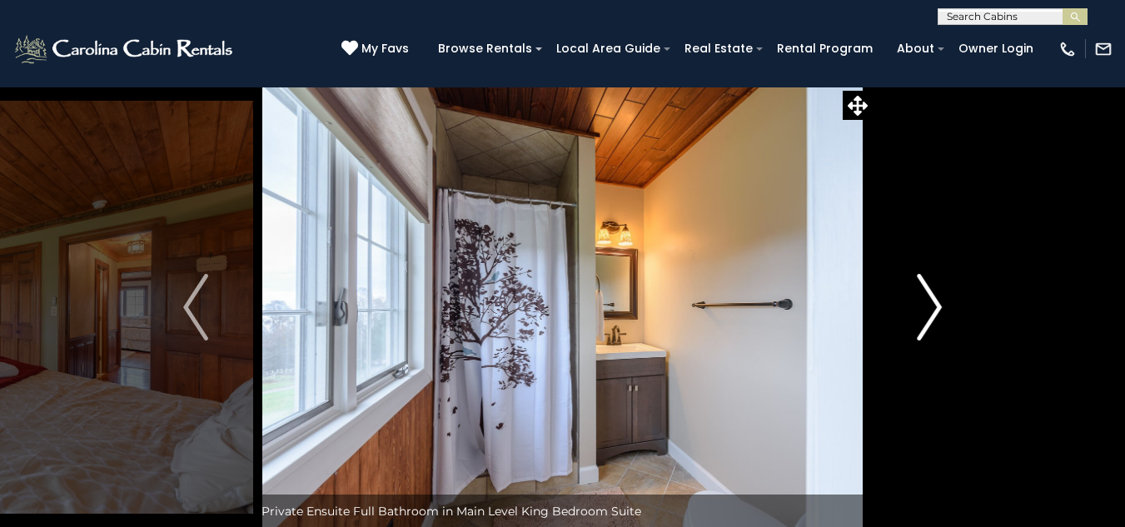
click at [939, 314] on img "Next" at bounding box center [929, 307] width 25 height 67
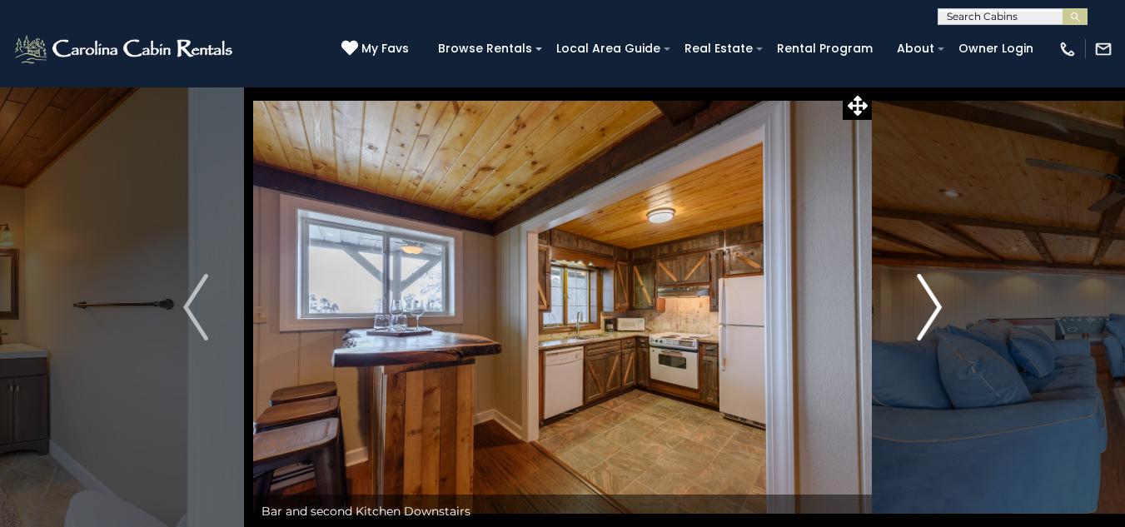
click at [939, 314] on img "Next" at bounding box center [929, 307] width 25 height 67
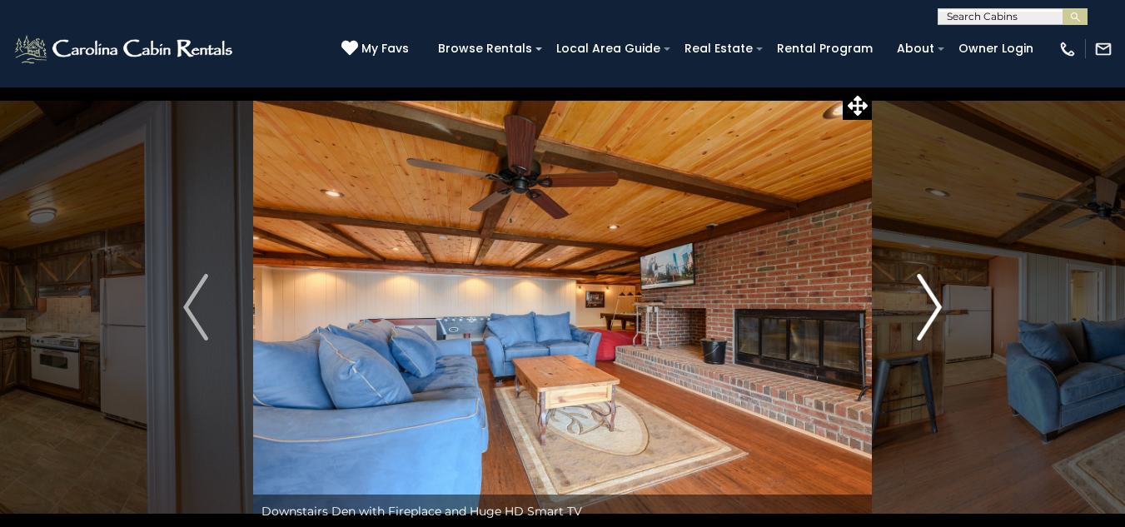
click at [939, 314] on img "Next" at bounding box center [929, 307] width 25 height 67
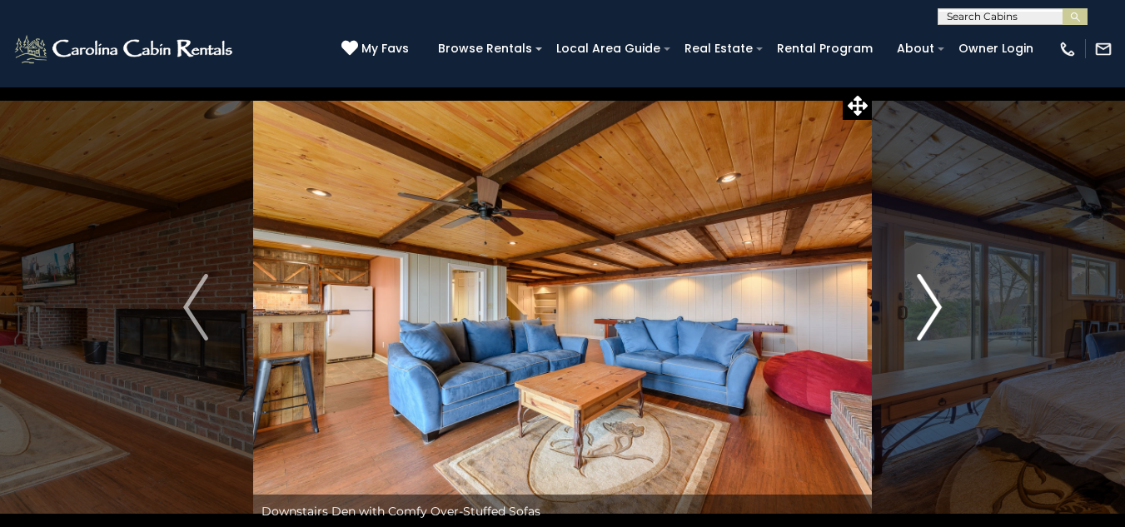
click at [939, 314] on img "Next" at bounding box center [929, 307] width 25 height 67
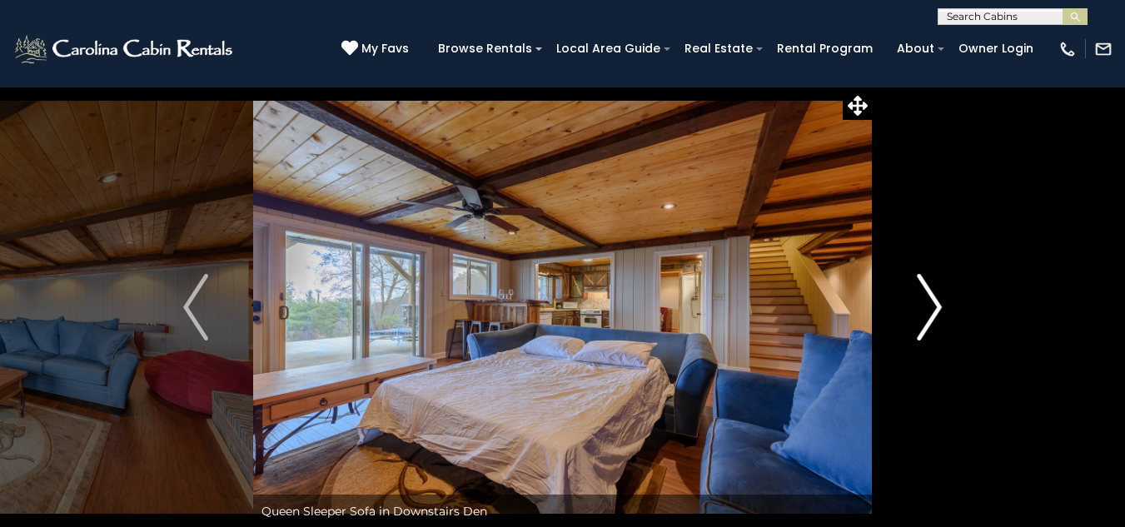
click at [939, 314] on img "Next" at bounding box center [929, 307] width 25 height 67
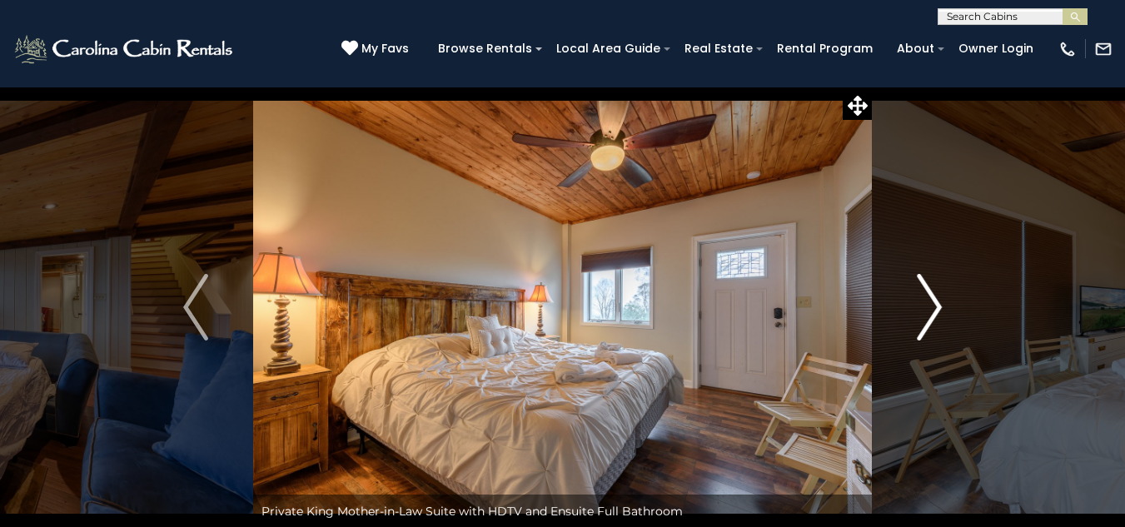
click at [939, 314] on img "Next" at bounding box center [929, 307] width 25 height 67
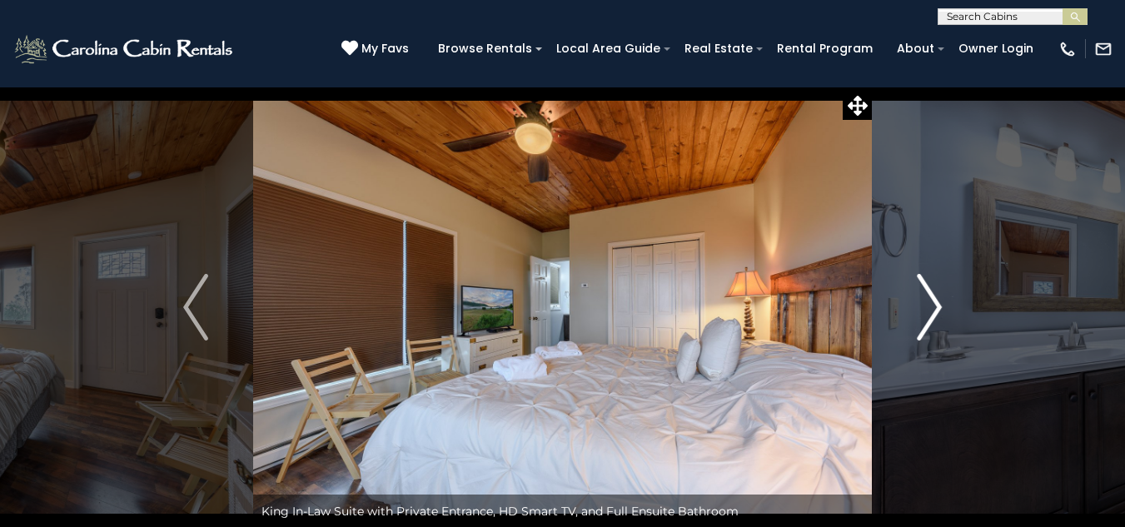
click at [939, 314] on img "Next" at bounding box center [929, 307] width 25 height 67
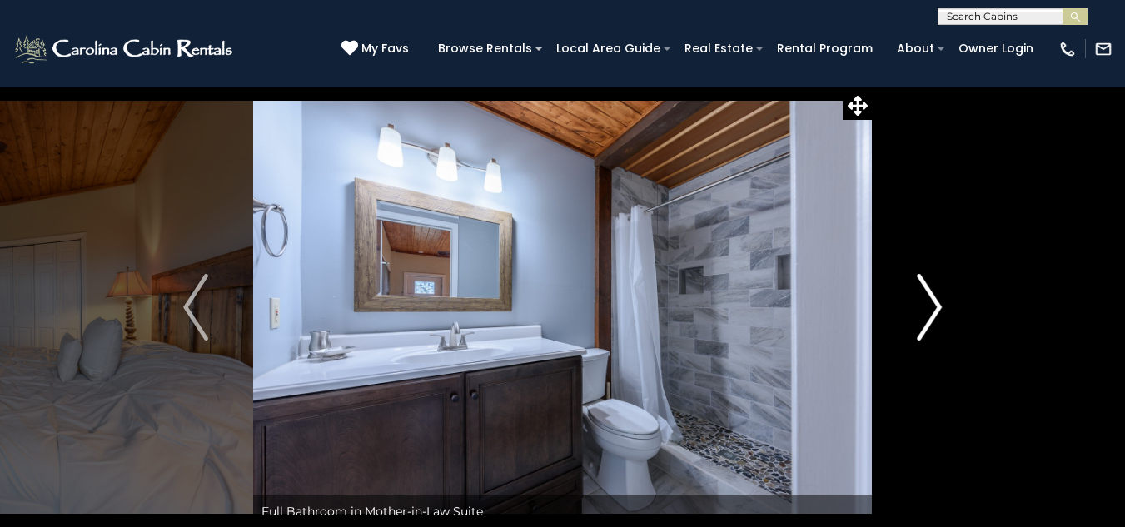
click at [939, 314] on img "Next" at bounding box center [929, 307] width 25 height 67
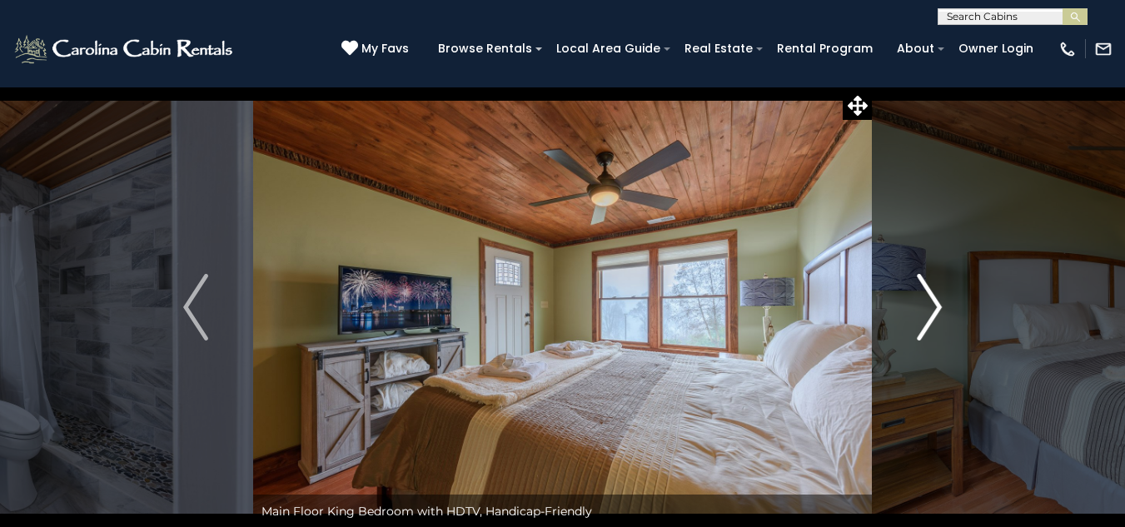
click at [939, 314] on img "Next" at bounding box center [929, 307] width 25 height 67
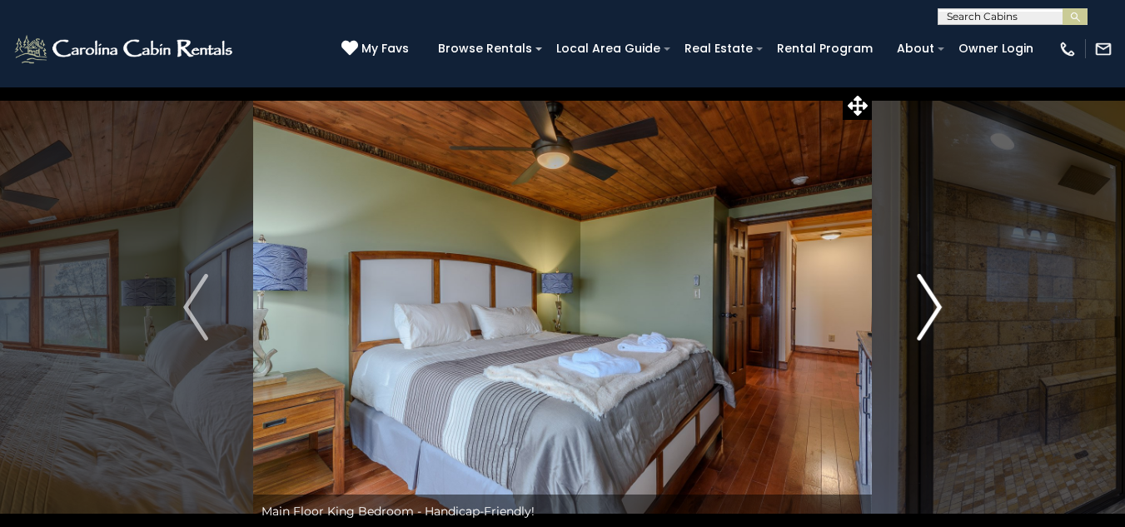
click at [939, 314] on img "Next" at bounding box center [929, 307] width 25 height 67
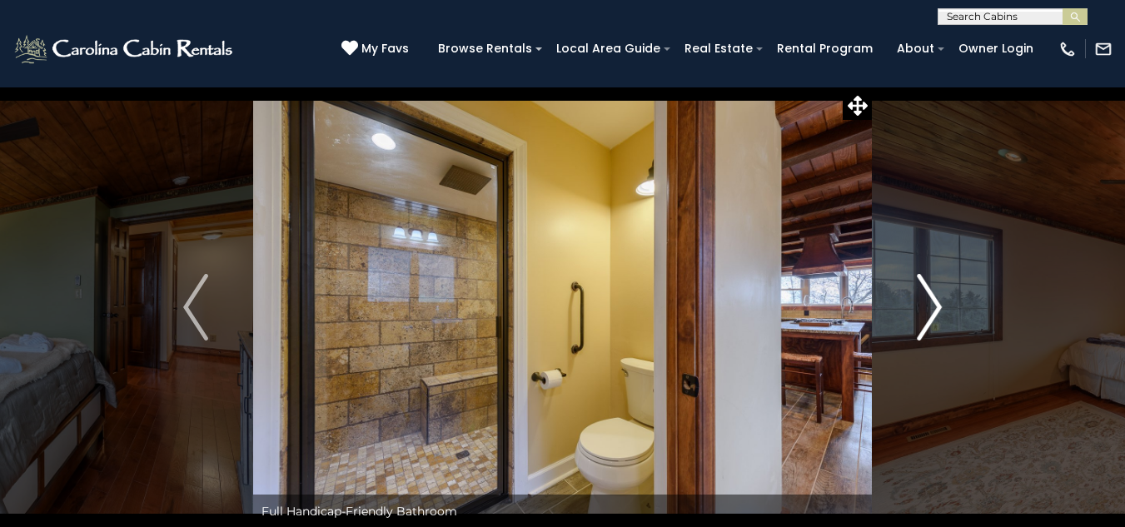
click at [939, 314] on img "Next" at bounding box center [929, 307] width 25 height 67
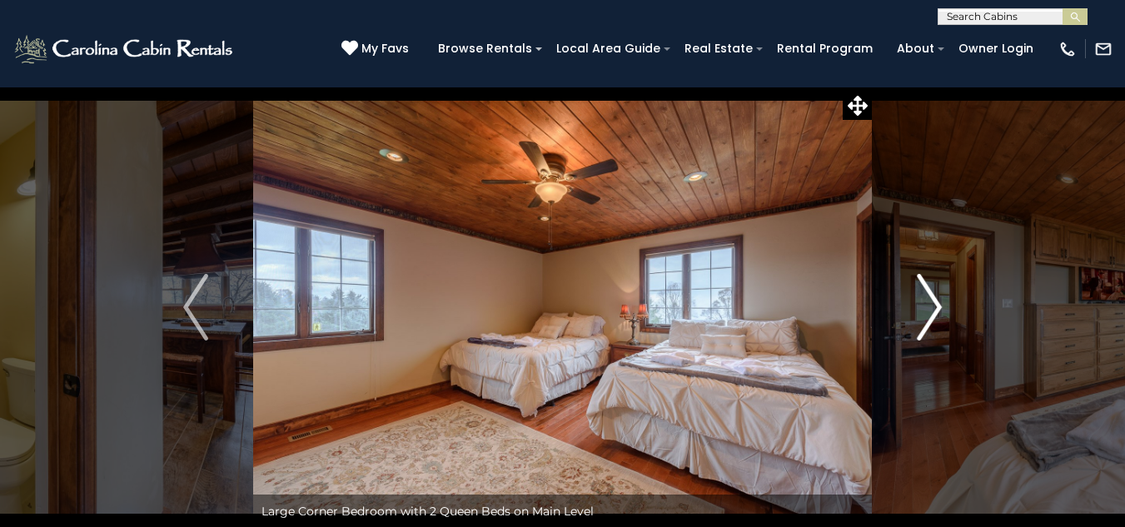
click at [939, 314] on img "Next" at bounding box center [929, 307] width 25 height 67
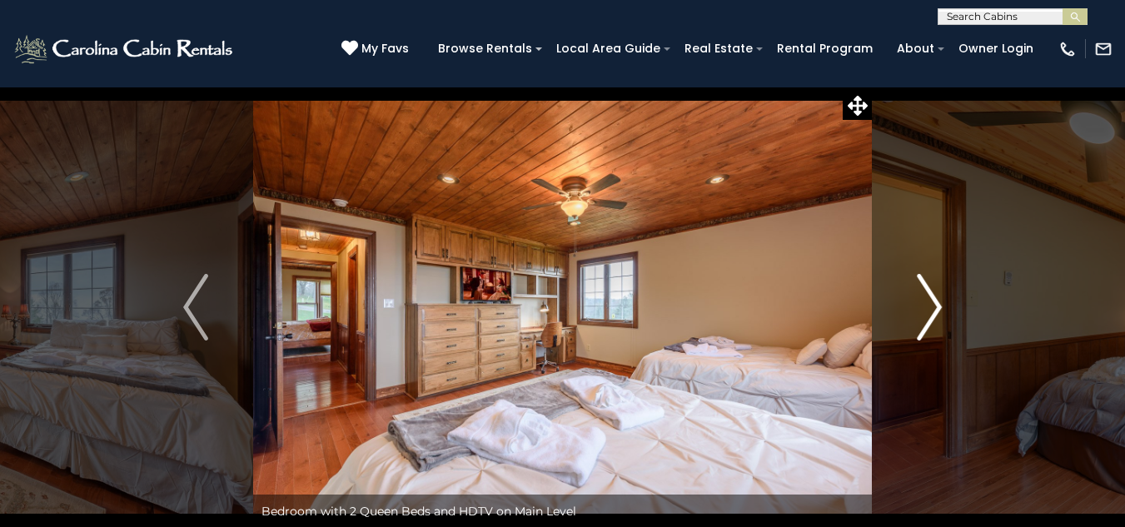
click at [939, 314] on img "Next" at bounding box center [929, 307] width 25 height 67
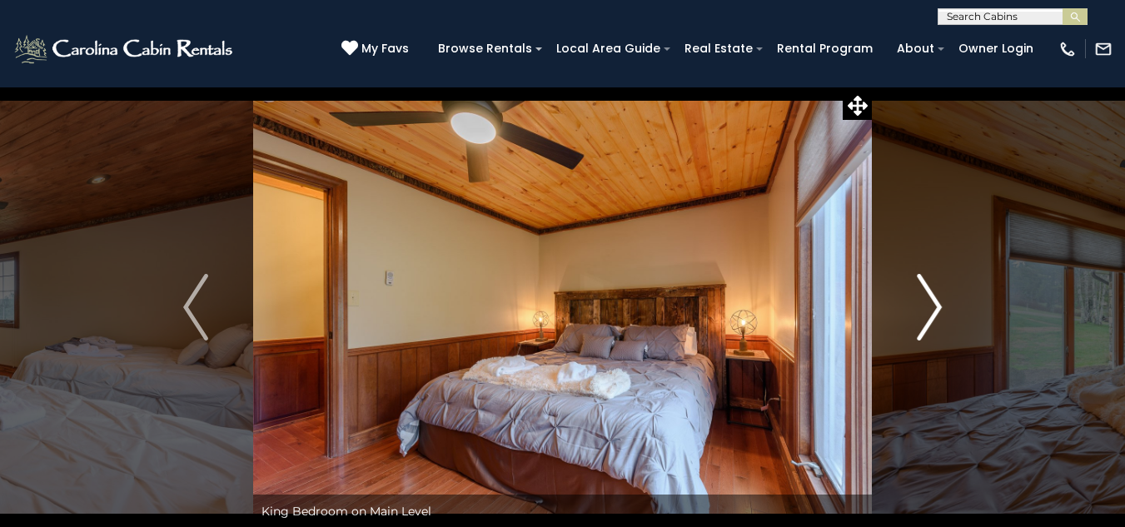
click at [939, 314] on img "Next" at bounding box center [929, 307] width 25 height 67
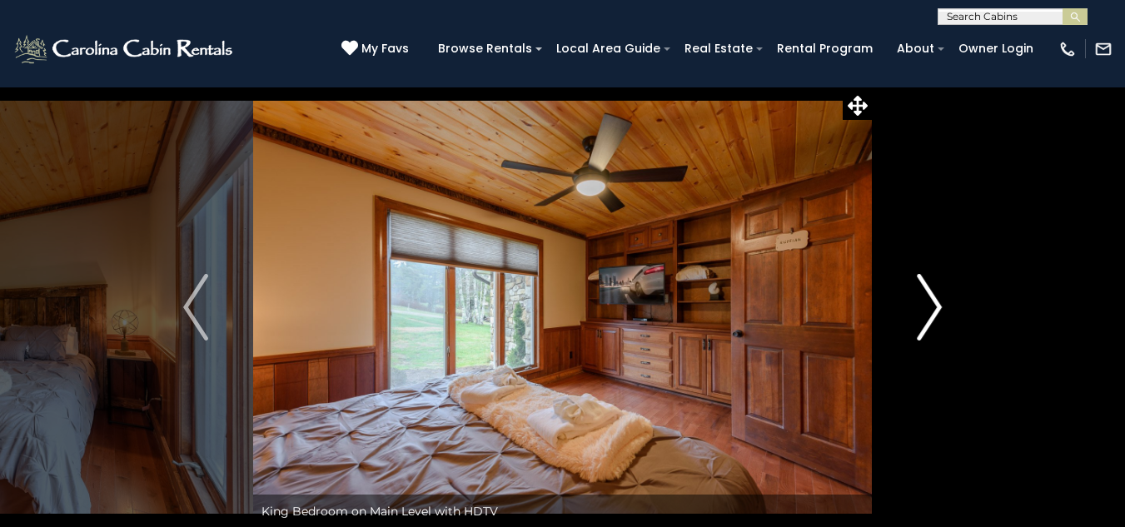
click at [934, 310] on img "Next" at bounding box center [929, 307] width 25 height 67
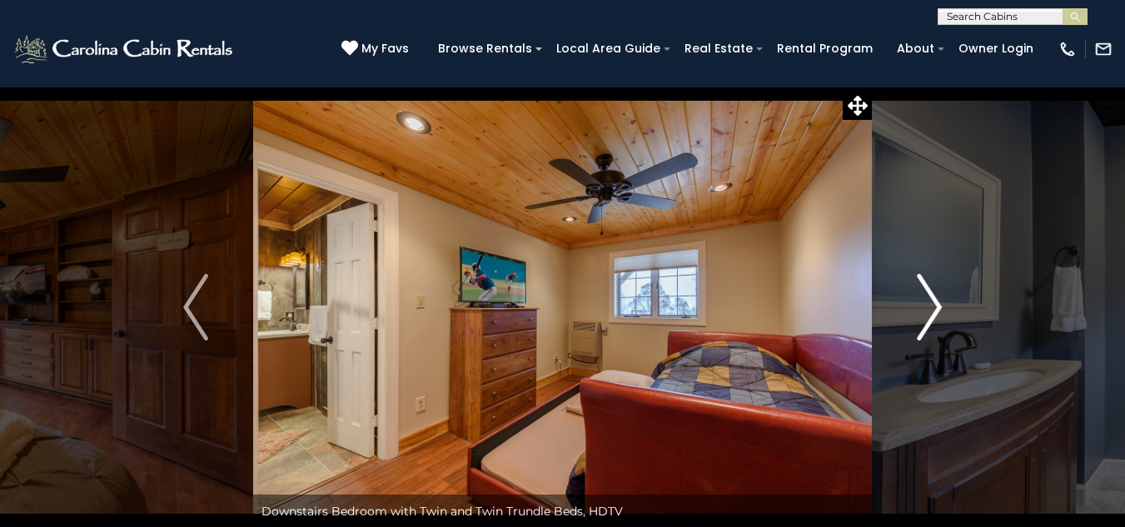
click at [934, 310] on img "Next" at bounding box center [929, 307] width 25 height 67
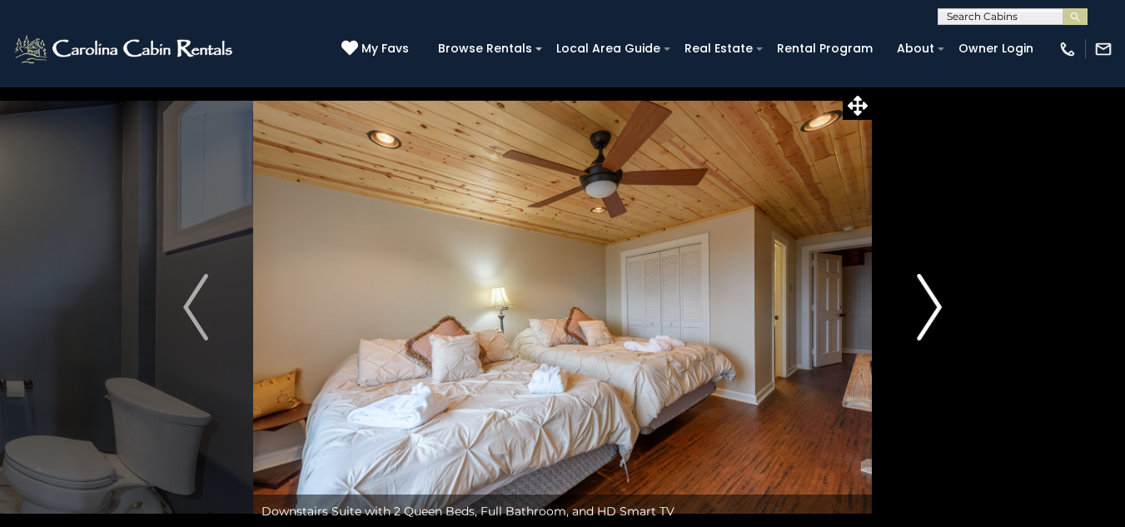
click at [934, 310] on img "Next" at bounding box center [929, 307] width 25 height 67
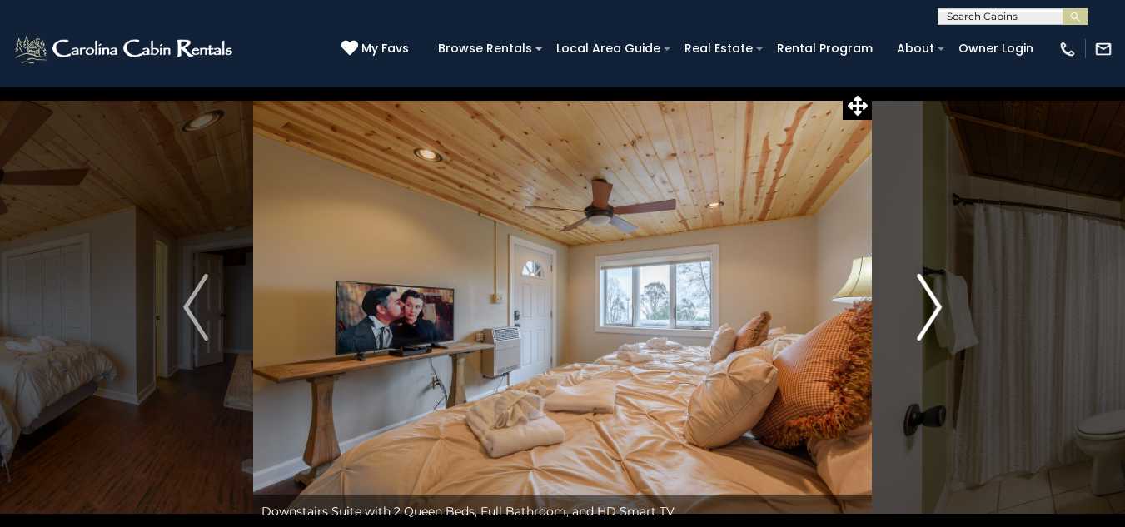
click at [934, 310] on img "Next" at bounding box center [929, 307] width 25 height 67
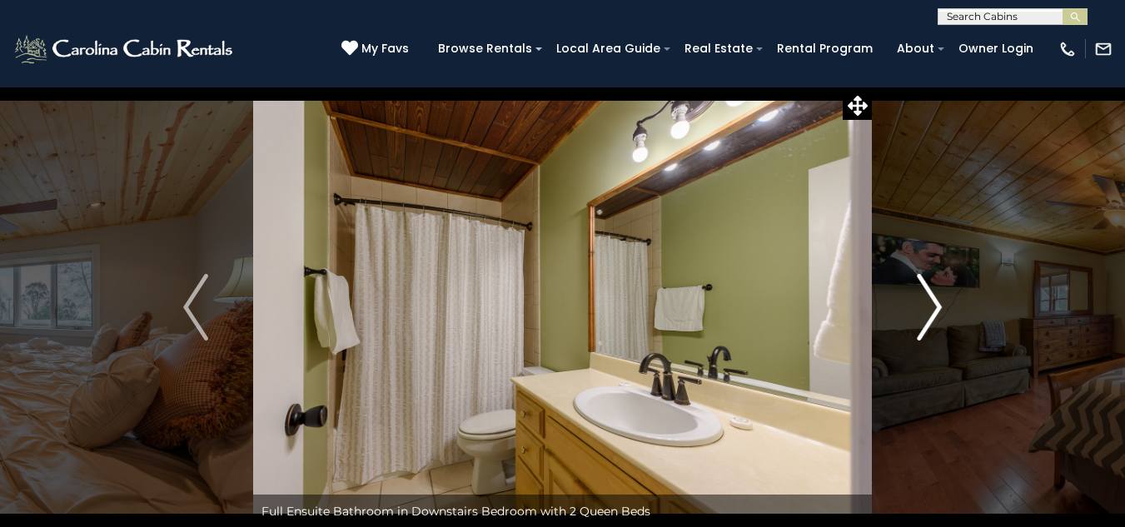
click at [934, 310] on img "Next" at bounding box center [929, 307] width 25 height 67
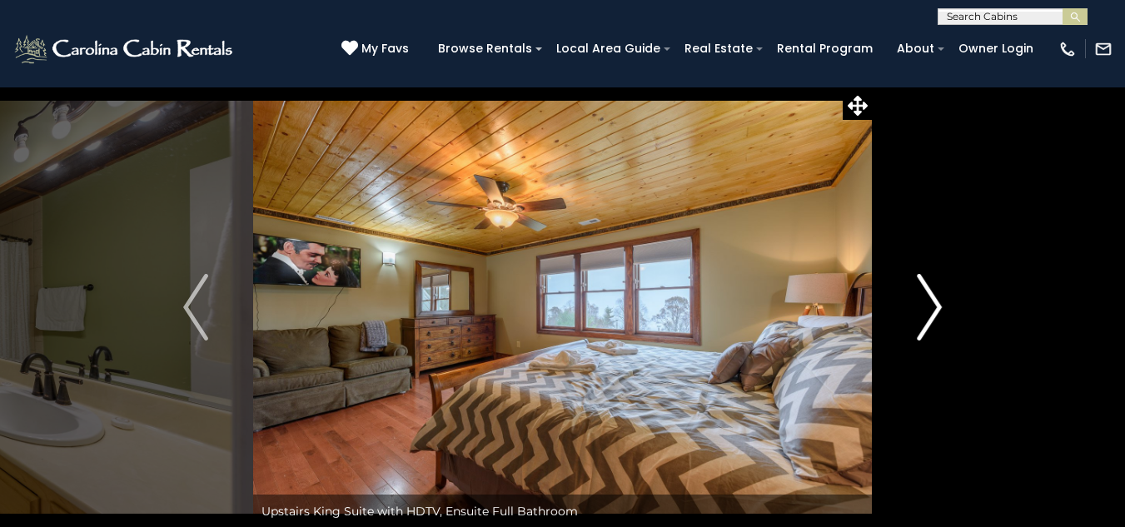
click at [934, 310] on img "Next" at bounding box center [929, 307] width 25 height 67
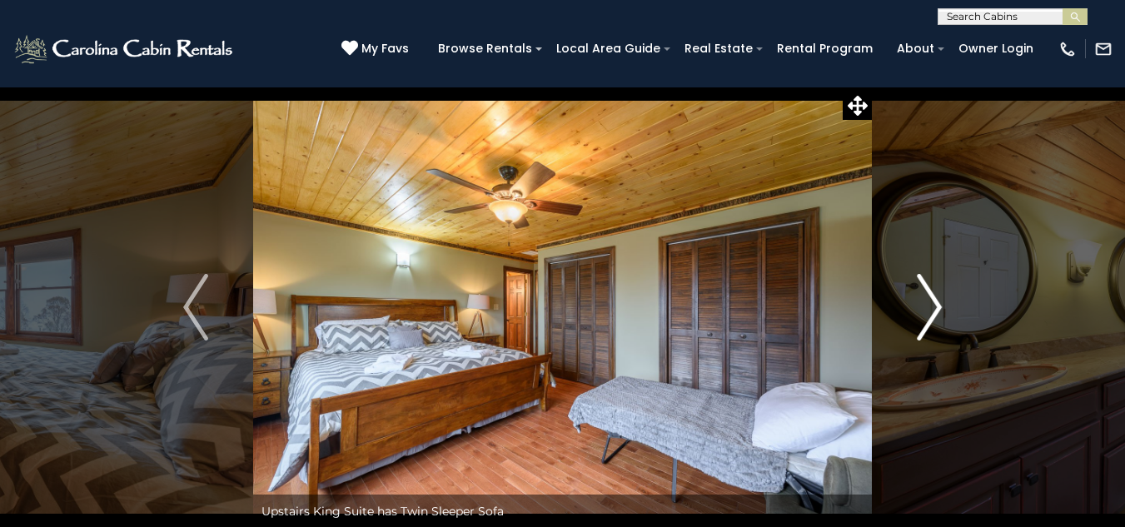
click at [934, 310] on img "Next" at bounding box center [929, 307] width 25 height 67
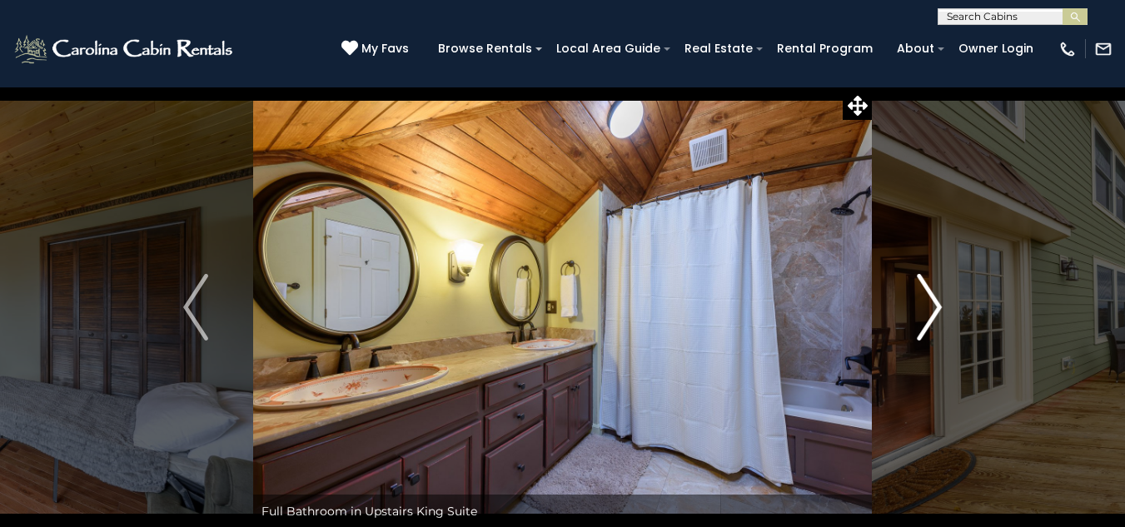
click at [934, 310] on img "Next" at bounding box center [929, 307] width 25 height 67
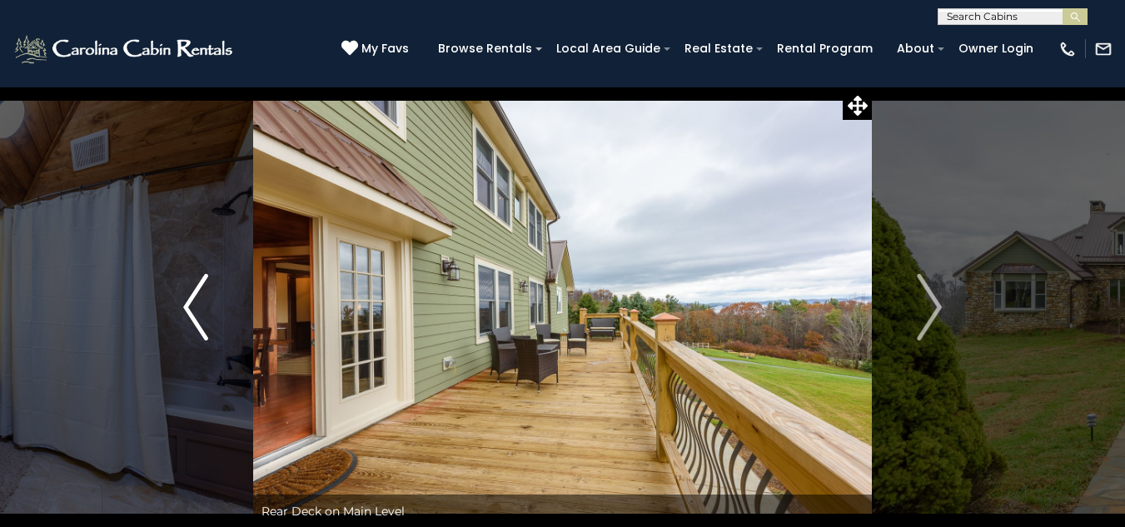
click at [187, 296] on img "Previous" at bounding box center [195, 307] width 25 height 67
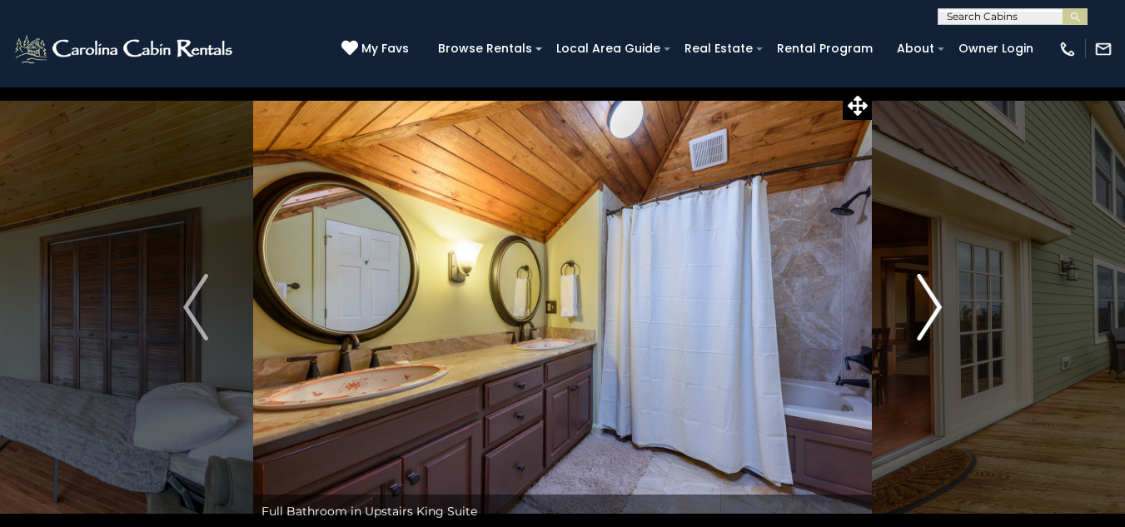
click at [927, 307] on img "Next" at bounding box center [929, 307] width 25 height 67
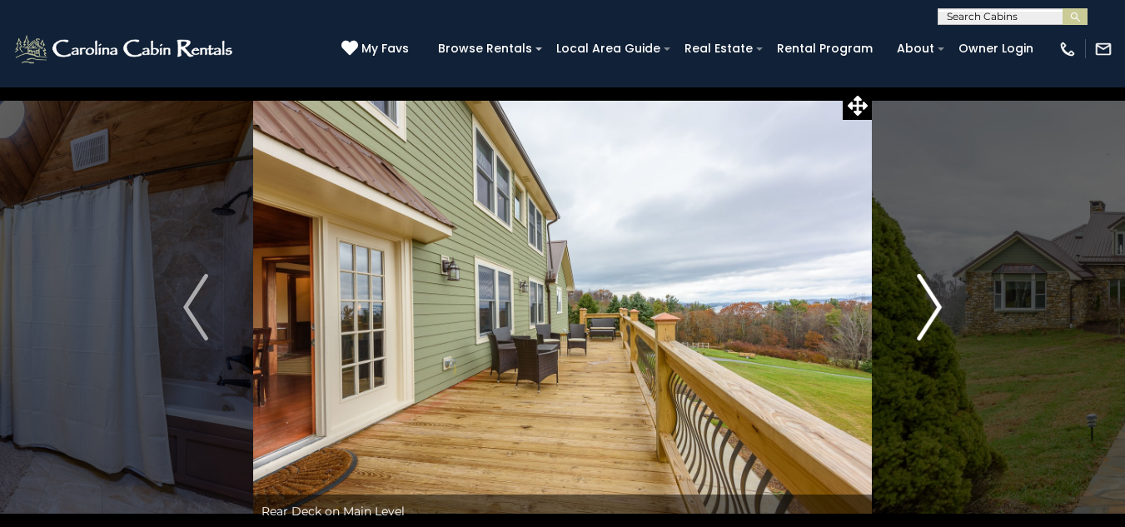
click at [927, 307] on img "Next" at bounding box center [929, 307] width 25 height 67
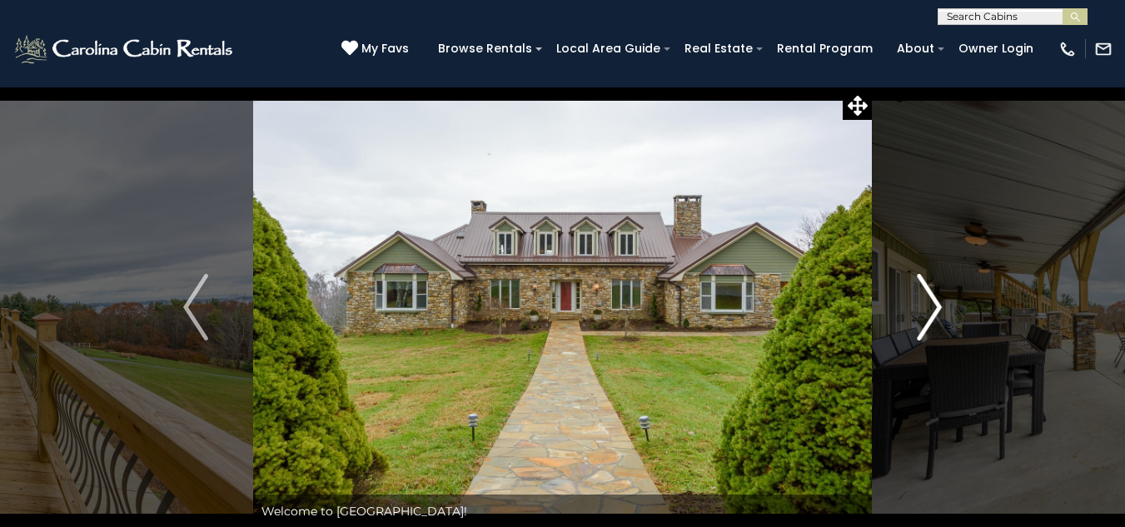
click at [927, 307] on img "Next" at bounding box center [929, 307] width 25 height 67
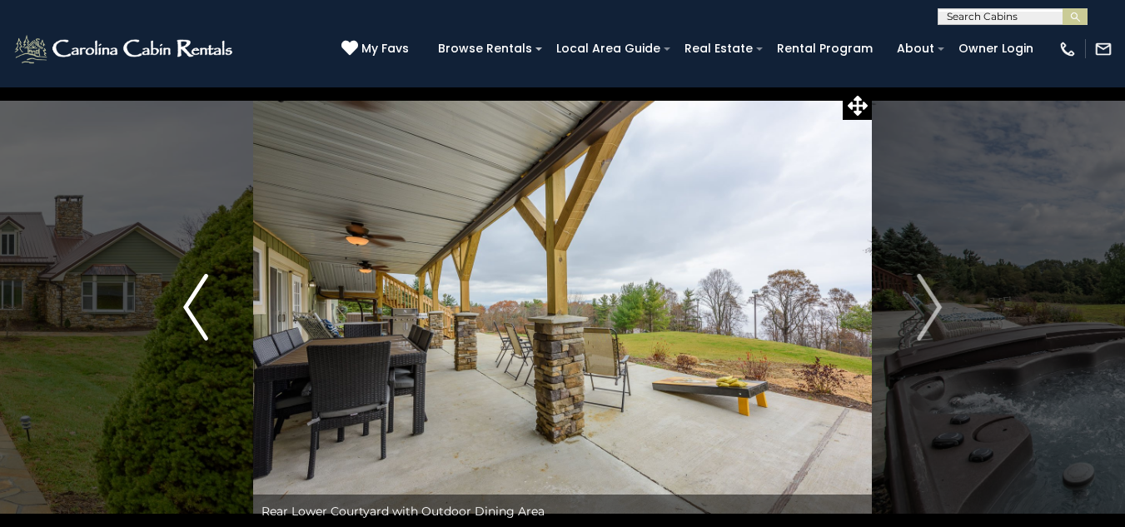
click at [192, 306] on img "Previous" at bounding box center [195, 307] width 25 height 67
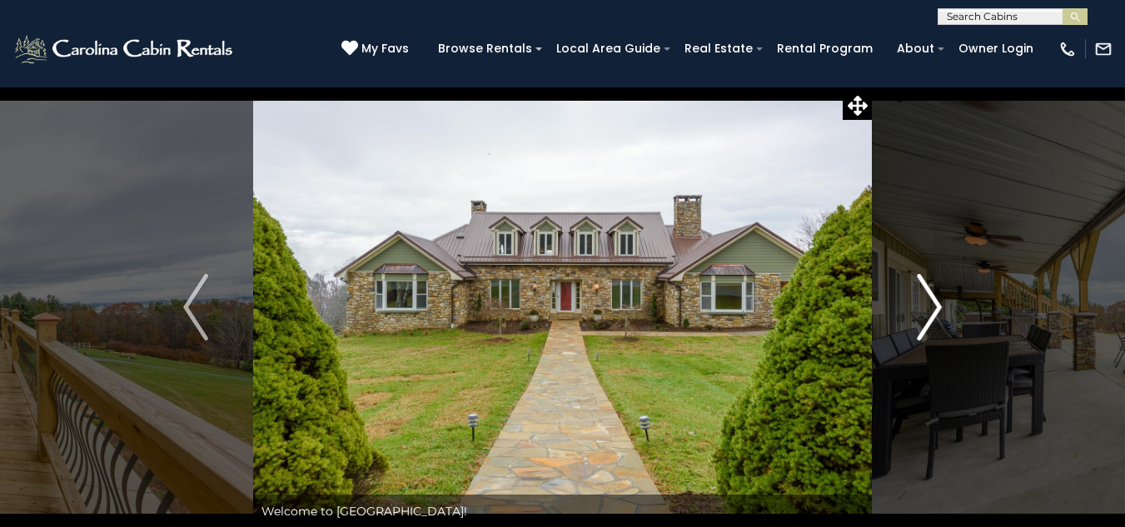
click at [912, 321] on button "Next" at bounding box center [929, 307] width 115 height 441
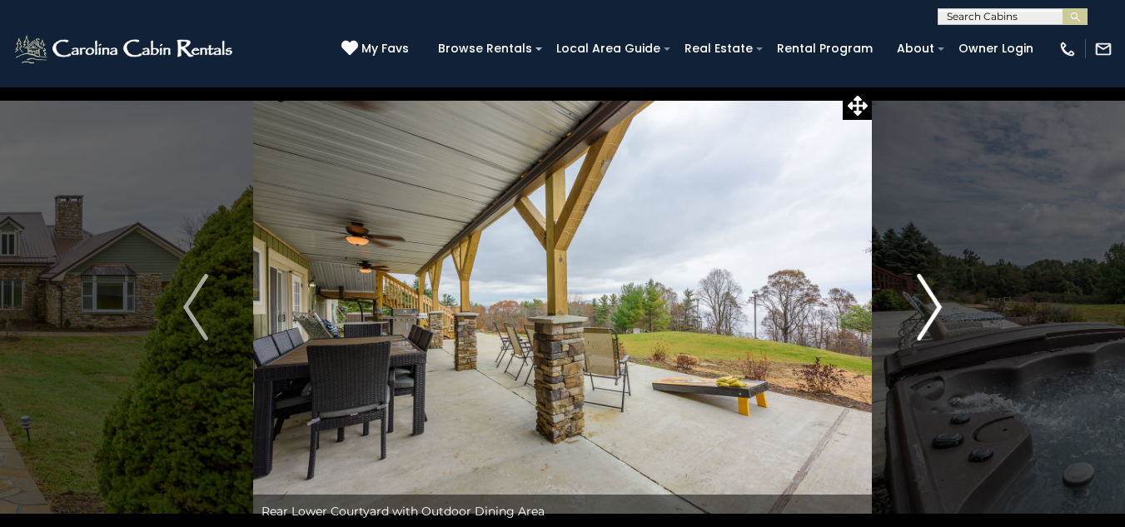
click at [912, 321] on button "Next" at bounding box center [929, 307] width 115 height 441
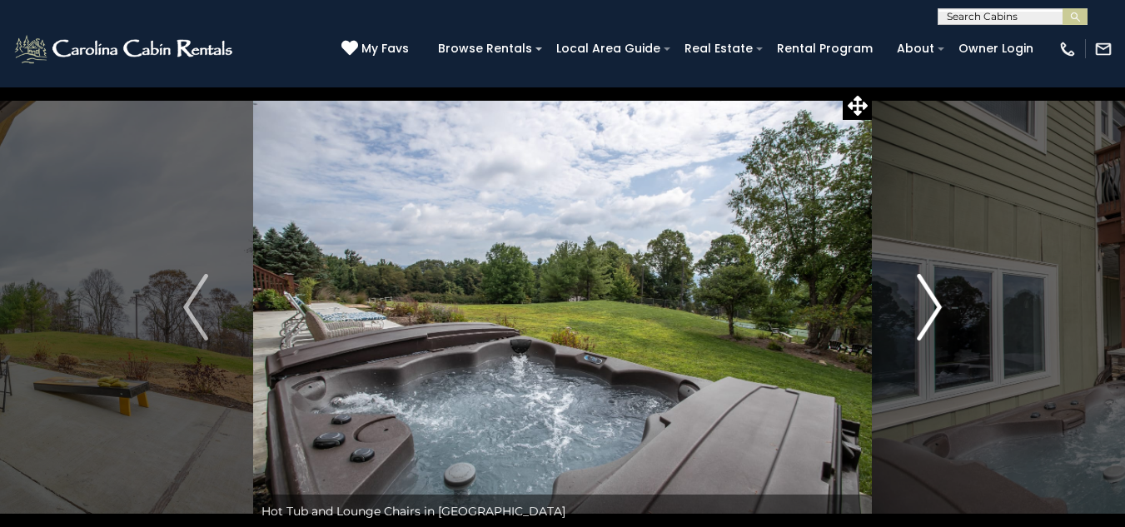
click at [912, 321] on button "Next" at bounding box center [929, 307] width 115 height 441
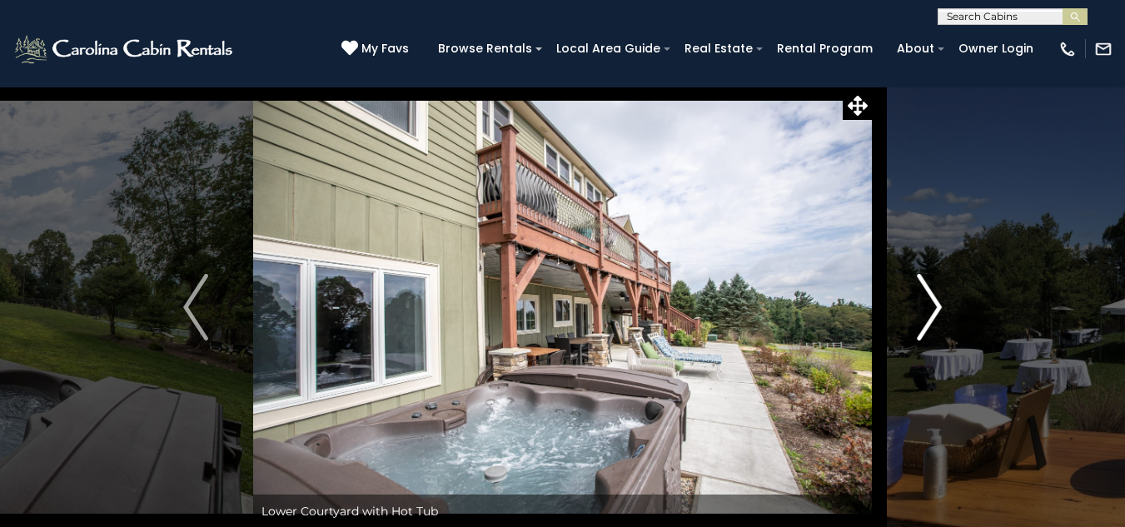
click at [912, 321] on button "Next" at bounding box center [929, 307] width 115 height 441
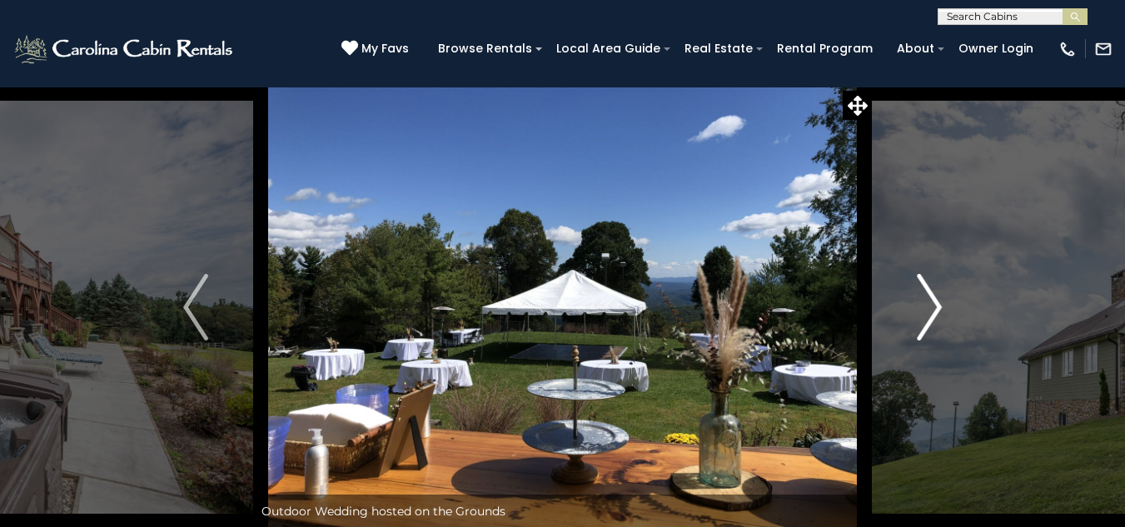
click at [912, 321] on button "Next" at bounding box center [929, 307] width 115 height 441
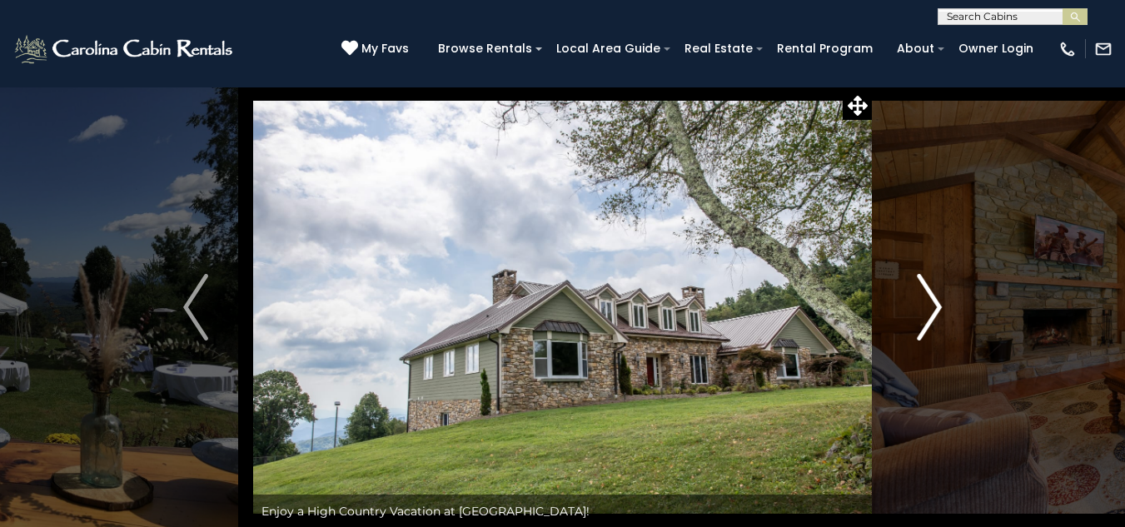
click at [912, 321] on button "Next" at bounding box center [929, 307] width 115 height 441
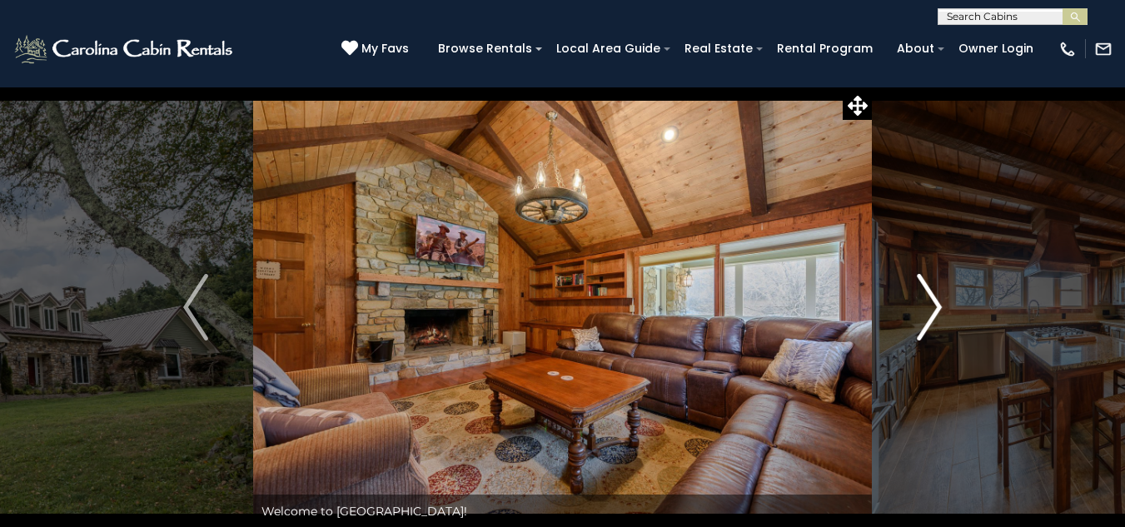
click at [912, 321] on button "Next" at bounding box center [929, 307] width 115 height 441
